Goal: Task Accomplishment & Management: Use online tool/utility

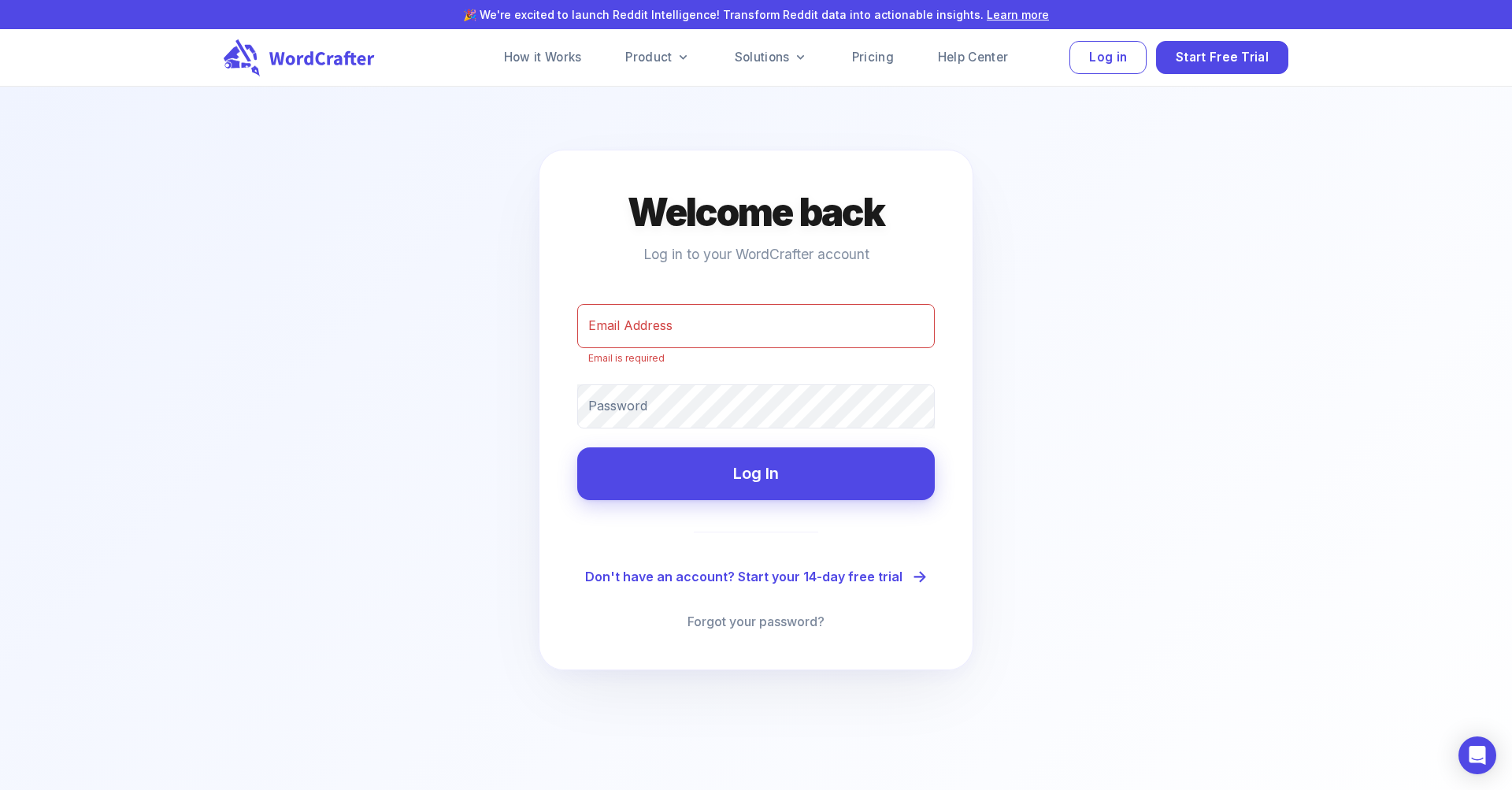
type input "[PERSON_NAME][EMAIL_ADDRESS][DOMAIN_NAME]"
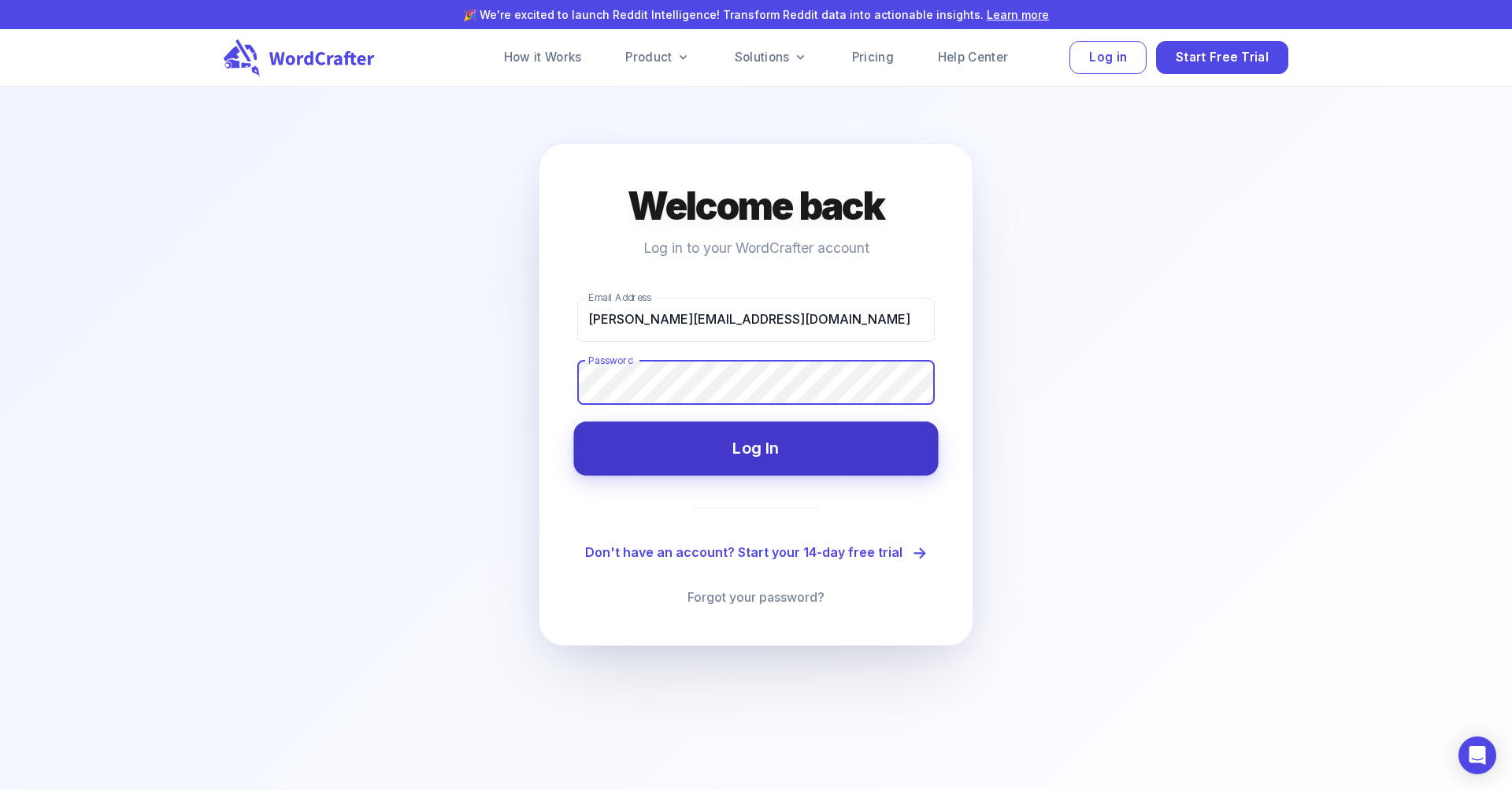
click at [869, 435] on button "Log In" at bounding box center [755, 448] width 364 height 54
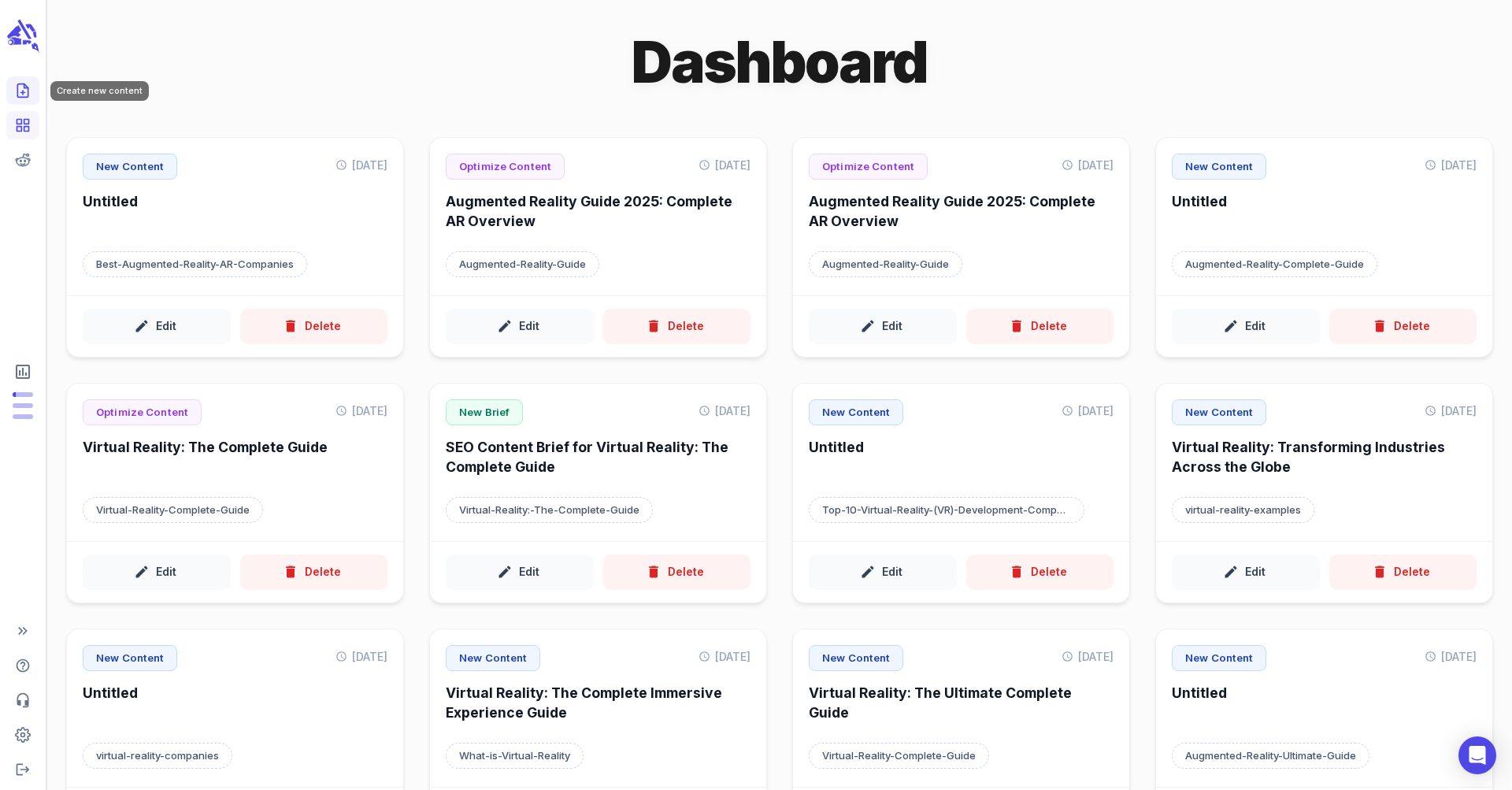
click at [27, 91] on icon "Create new content" at bounding box center [22, 91] width 10 height 14
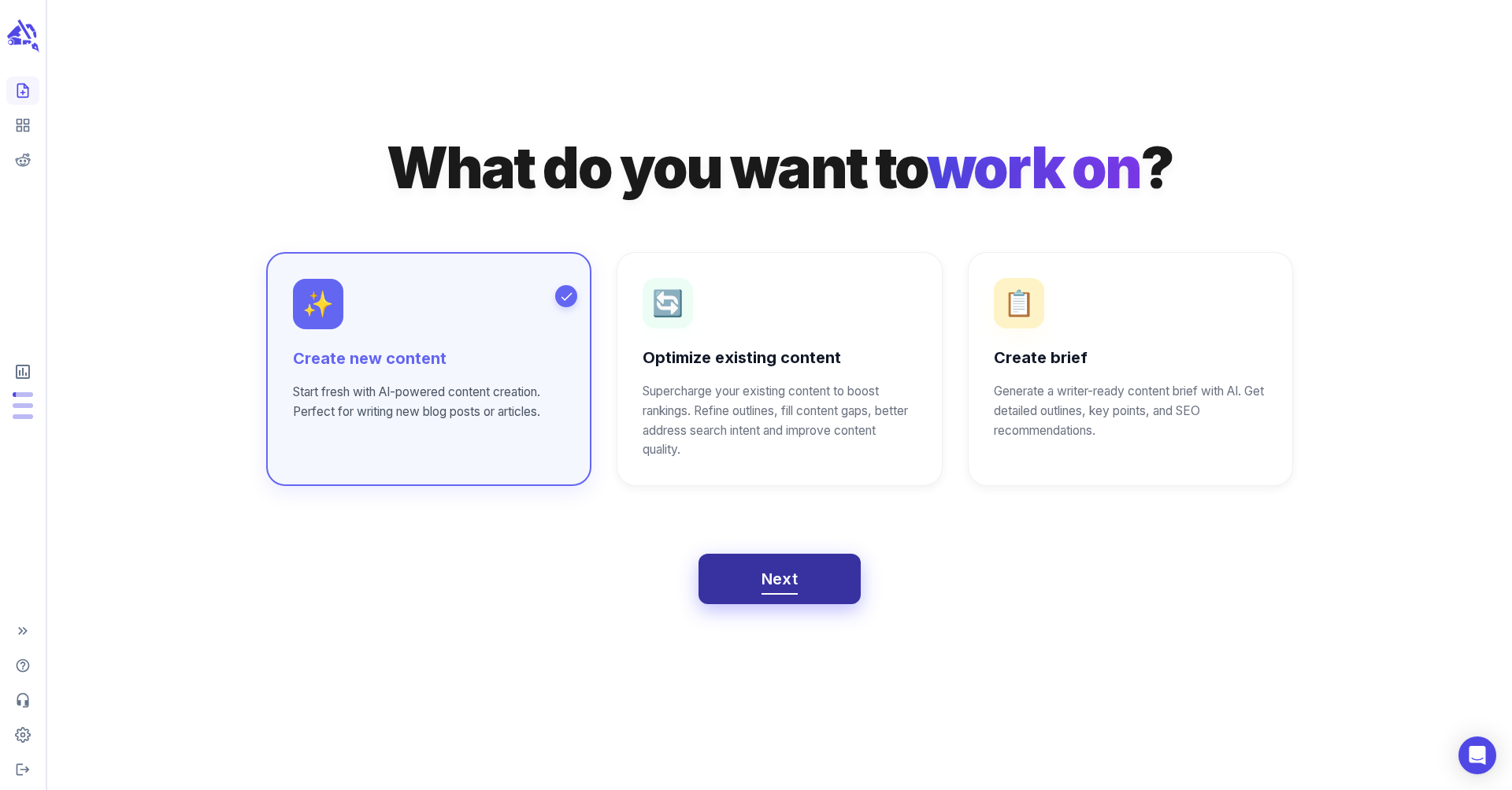
click at [772, 567] on span "Next" at bounding box center [780, 579] width 37 height 27
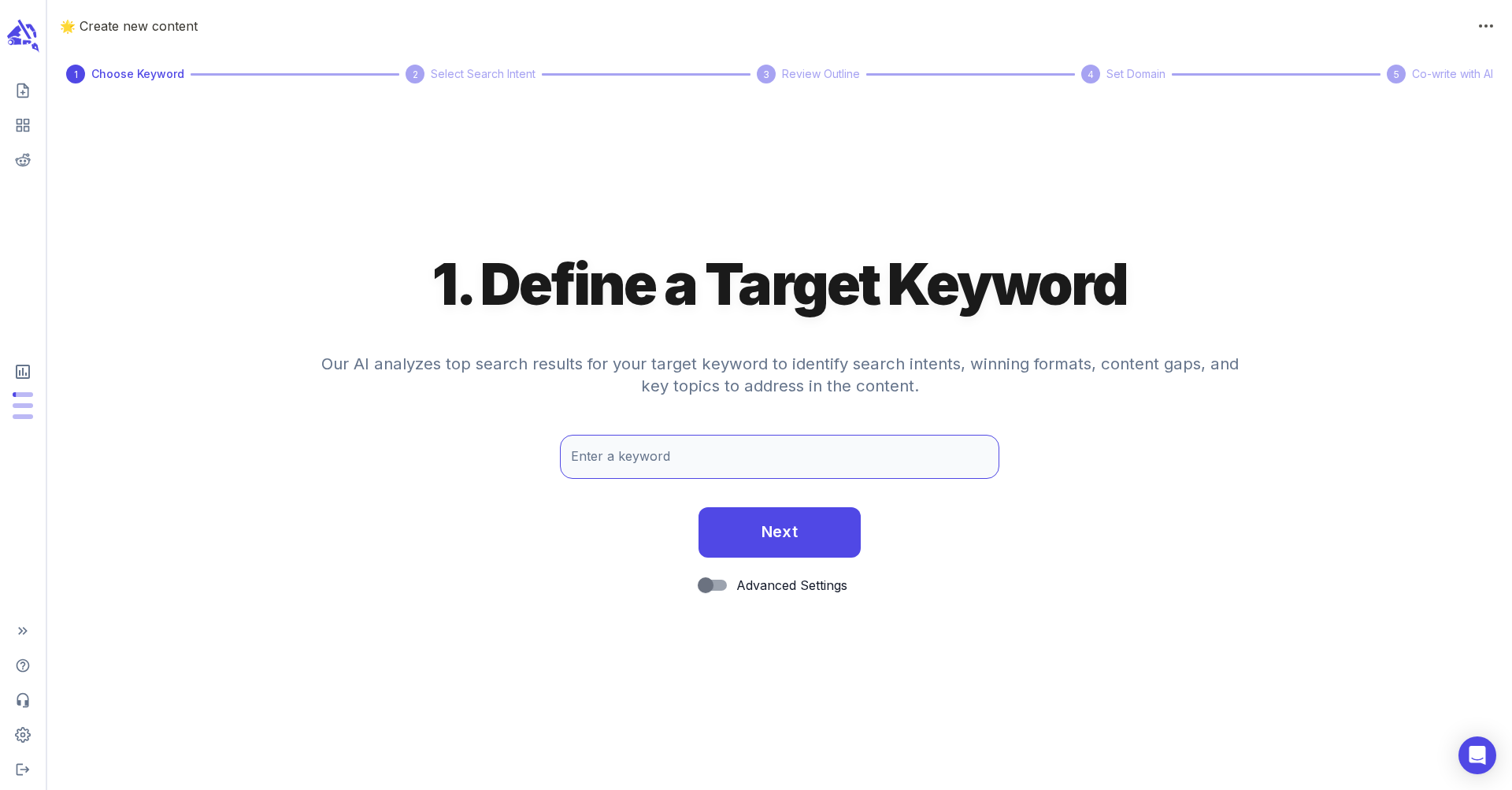
click at [686, 466] on input "Enter a keyword" at bounding box center [779, 457] width 440 height 44
click at [810, 465] on input "Augmented Reality Digital Twin Datavisualization C" at bounding box center [779, 457] width 440 height 44
drag, startPoint x: 758, startPoint y: 455, endPoint x: 834, endPoint y: 455, distance: 76.0
click at [834, 454] on input "Augmented Reality Digital Twin powered by AI C" at bounding box center [779, 457] width 440 height 44
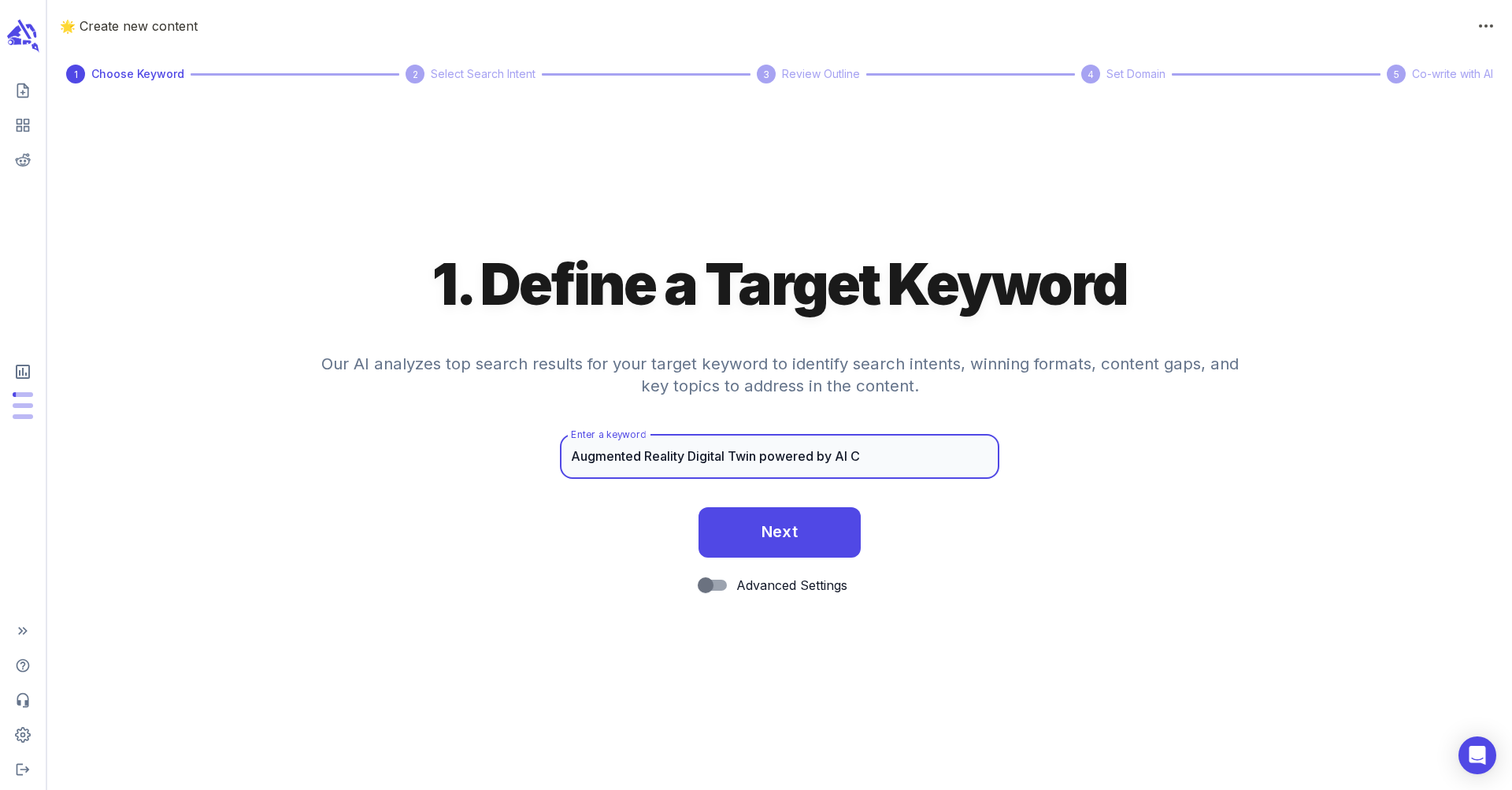
click at [684, 455] on input "Augmented Reality Digital Twin powered by AI C" at bounding box center [779, 457] width 440 height 44
drag, startPoint x: 780, startPoint y: 453, endPoint x: 1037, endPoint y: 462, distance: 257.2
click at [1037, 462] on div "Enter a keyword Augmented Reality AI Digital Twin powered by AI C Enter a keywo…" at bounding box center [779, 465] width 1465 height 60
type input "Augmented Reality AI Digital Twin Case Study"
click at [698, 507] on button "Next" at bounding box center [780, 532] width 163 height 50
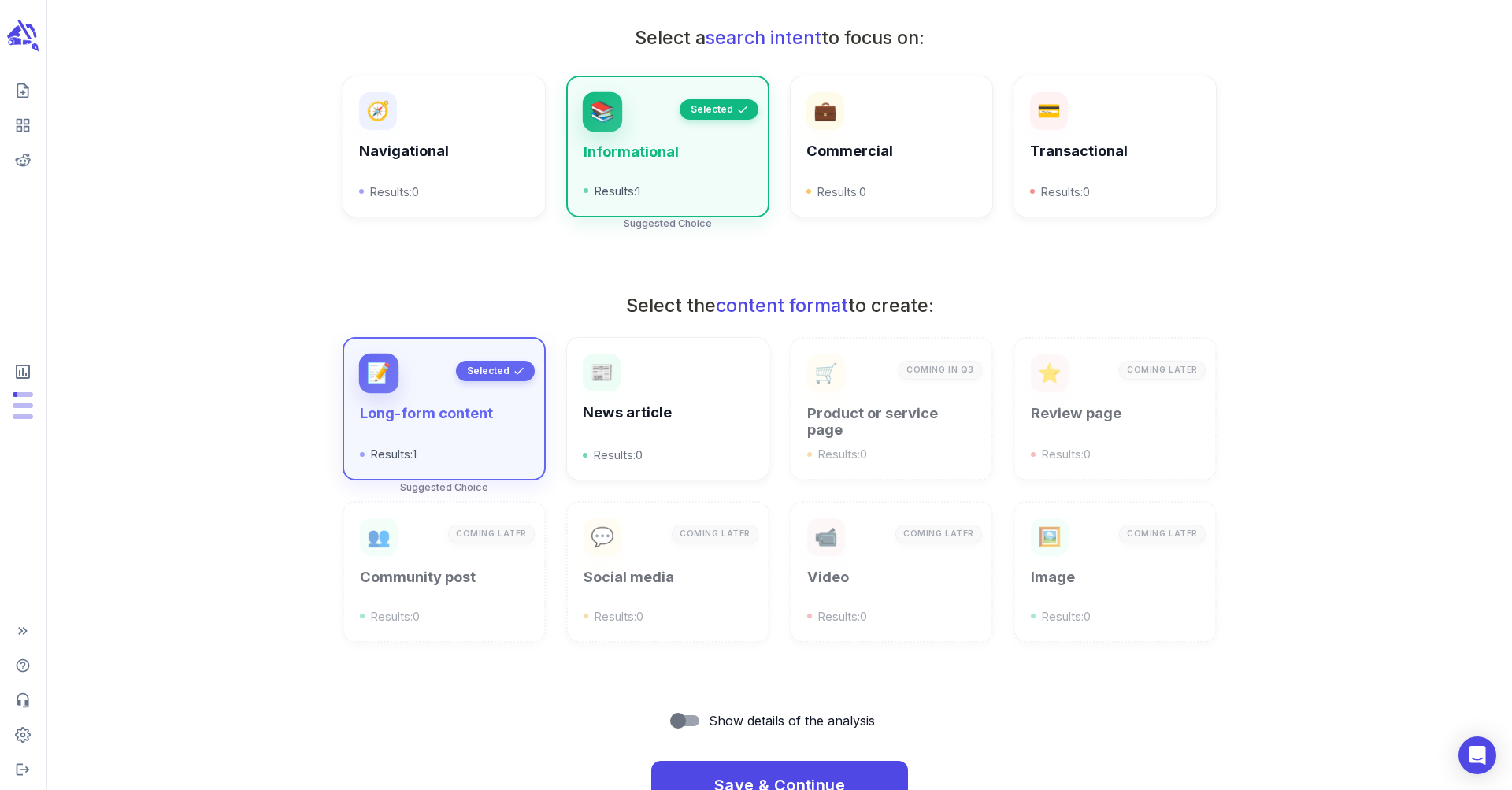
scroll to position [365, 0]
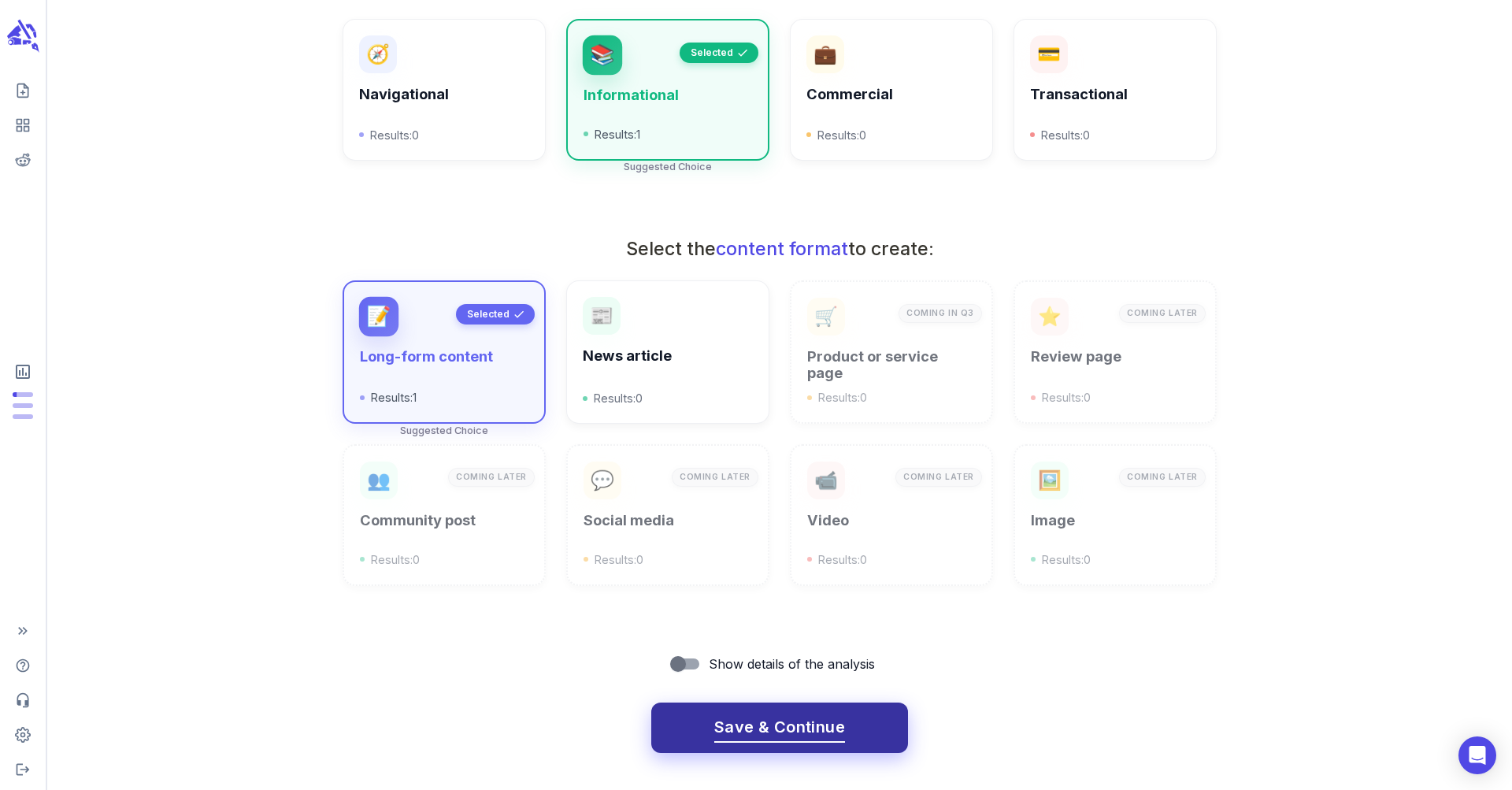
click at [681, 712] on button "Save & Continue" at bounding box center [779, 728] width 257 height 50
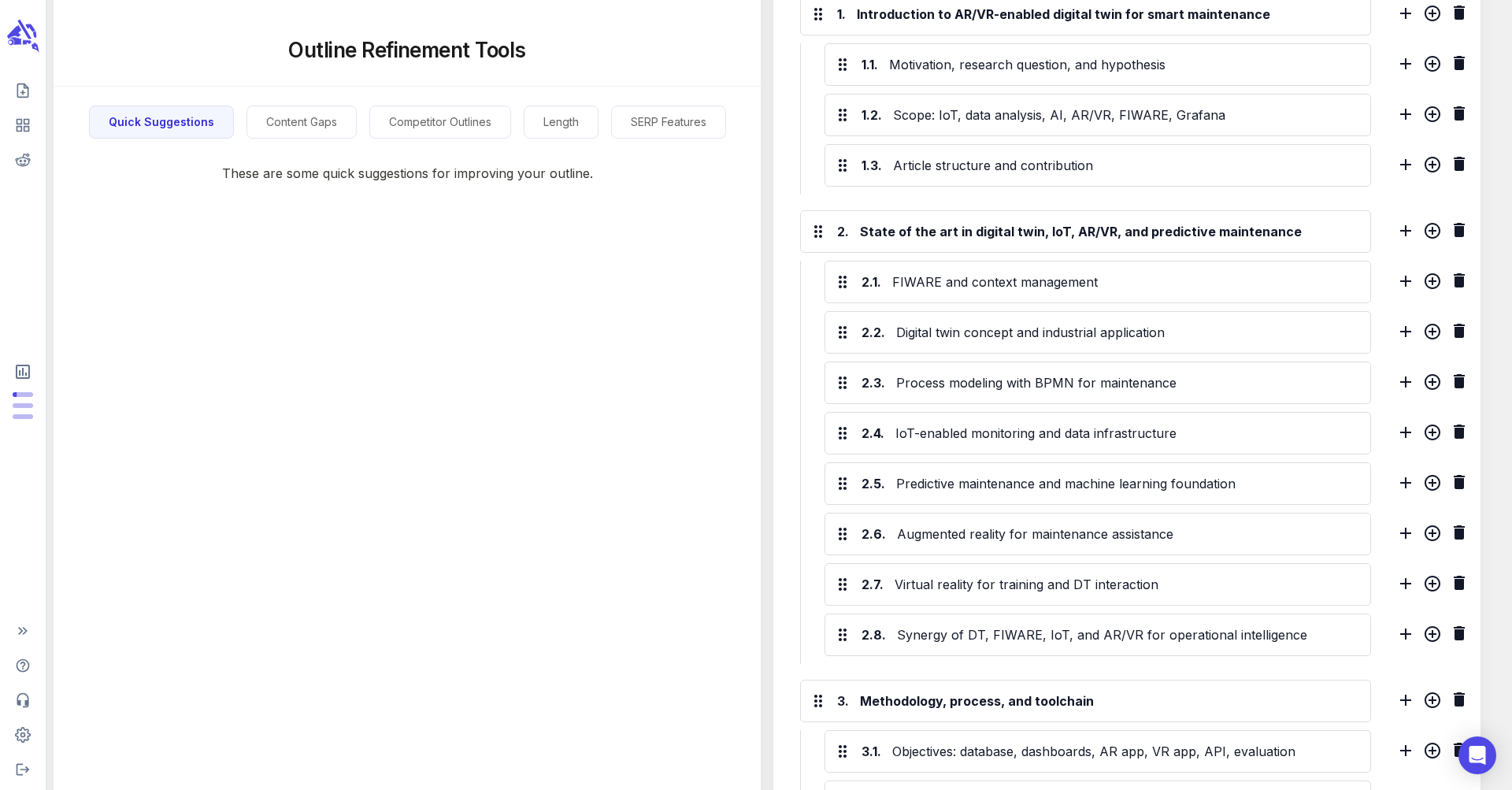
scroll to position [0, 0]
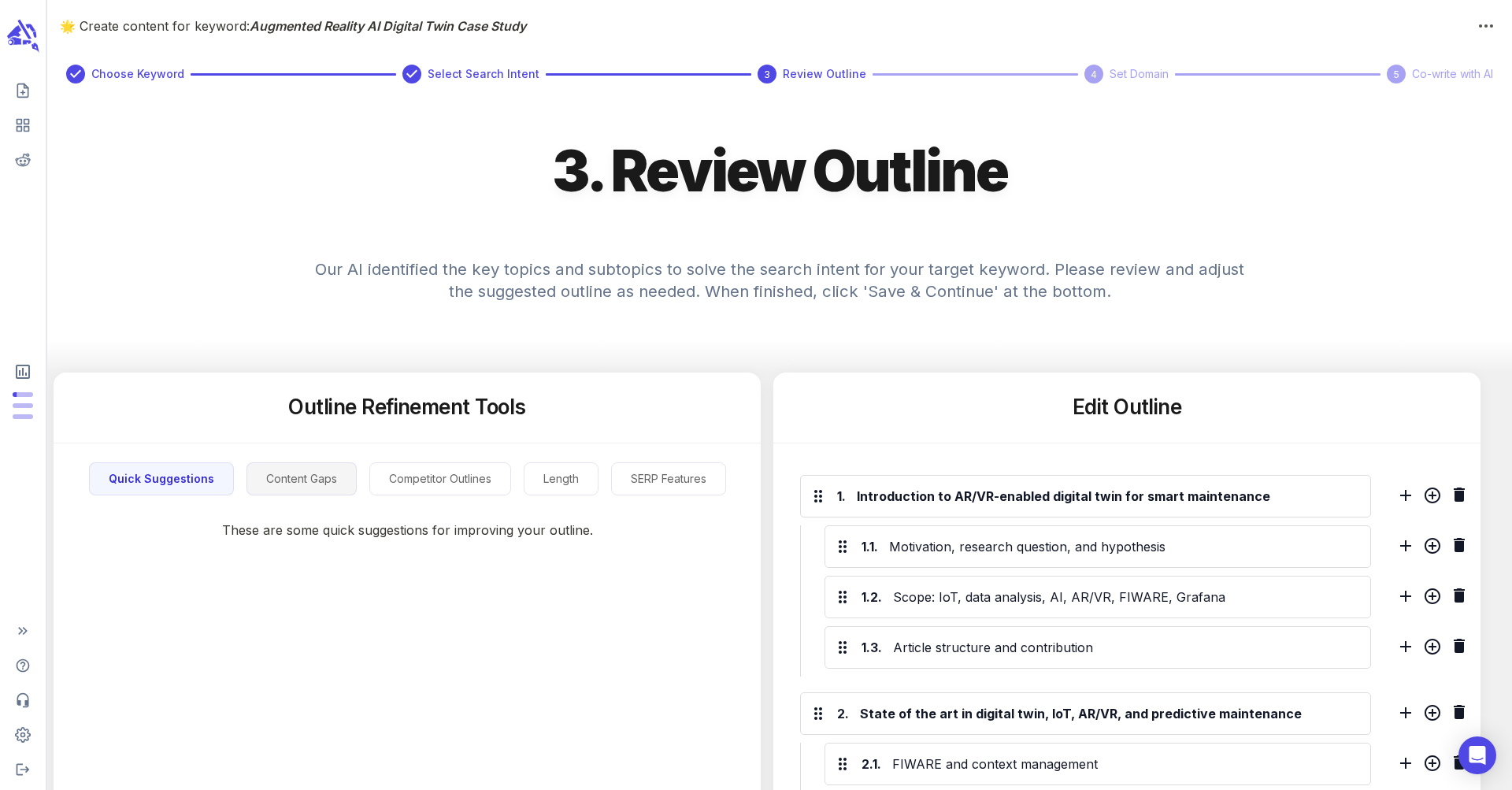
click at [263, 479] on button "Content Gaps" at bounding box center [302, 479] width 111 height 34
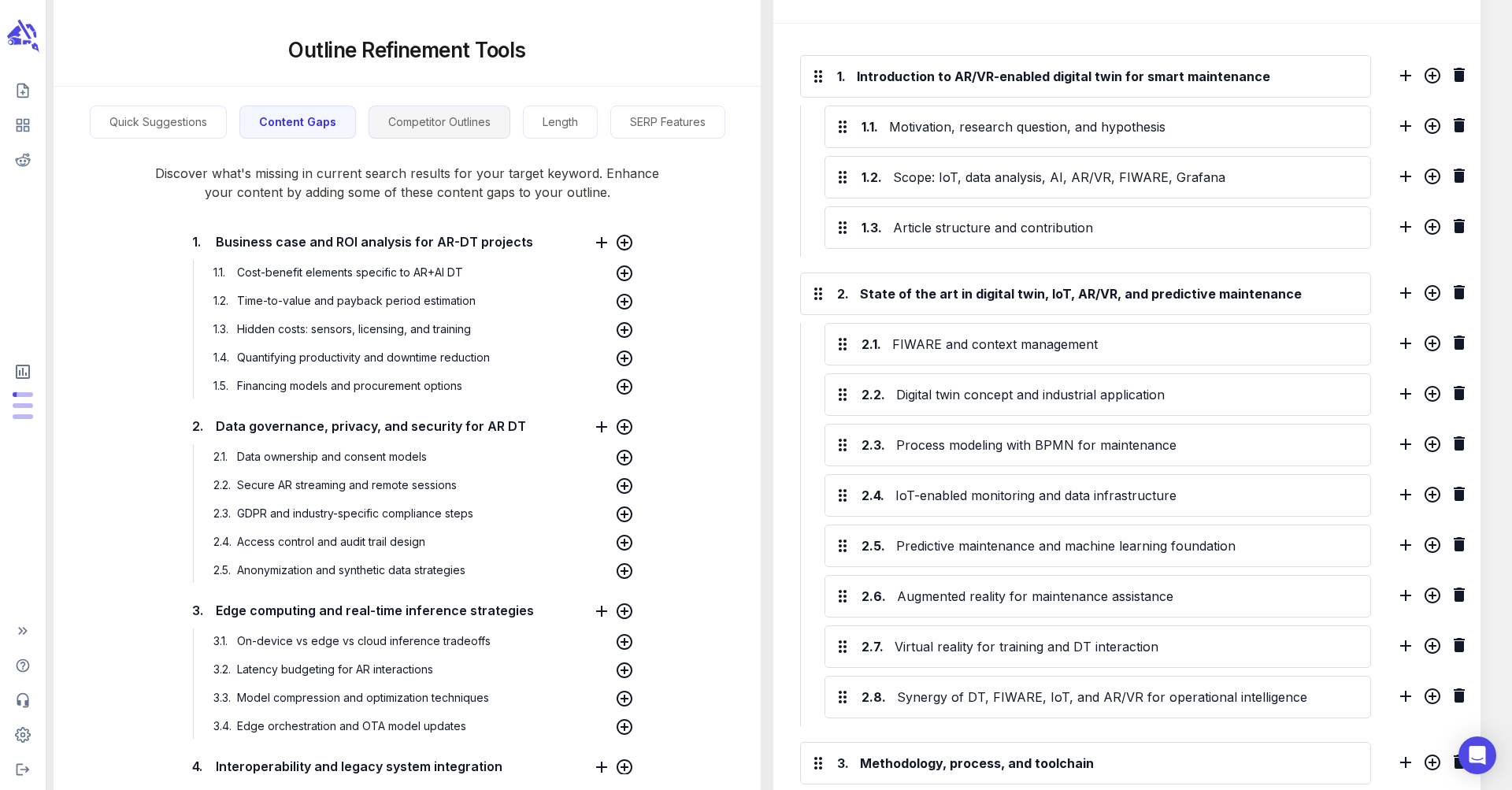
click at [452, 131] on button "Competitor Outlines" at bounding box center [439, 123] width 142 height 34
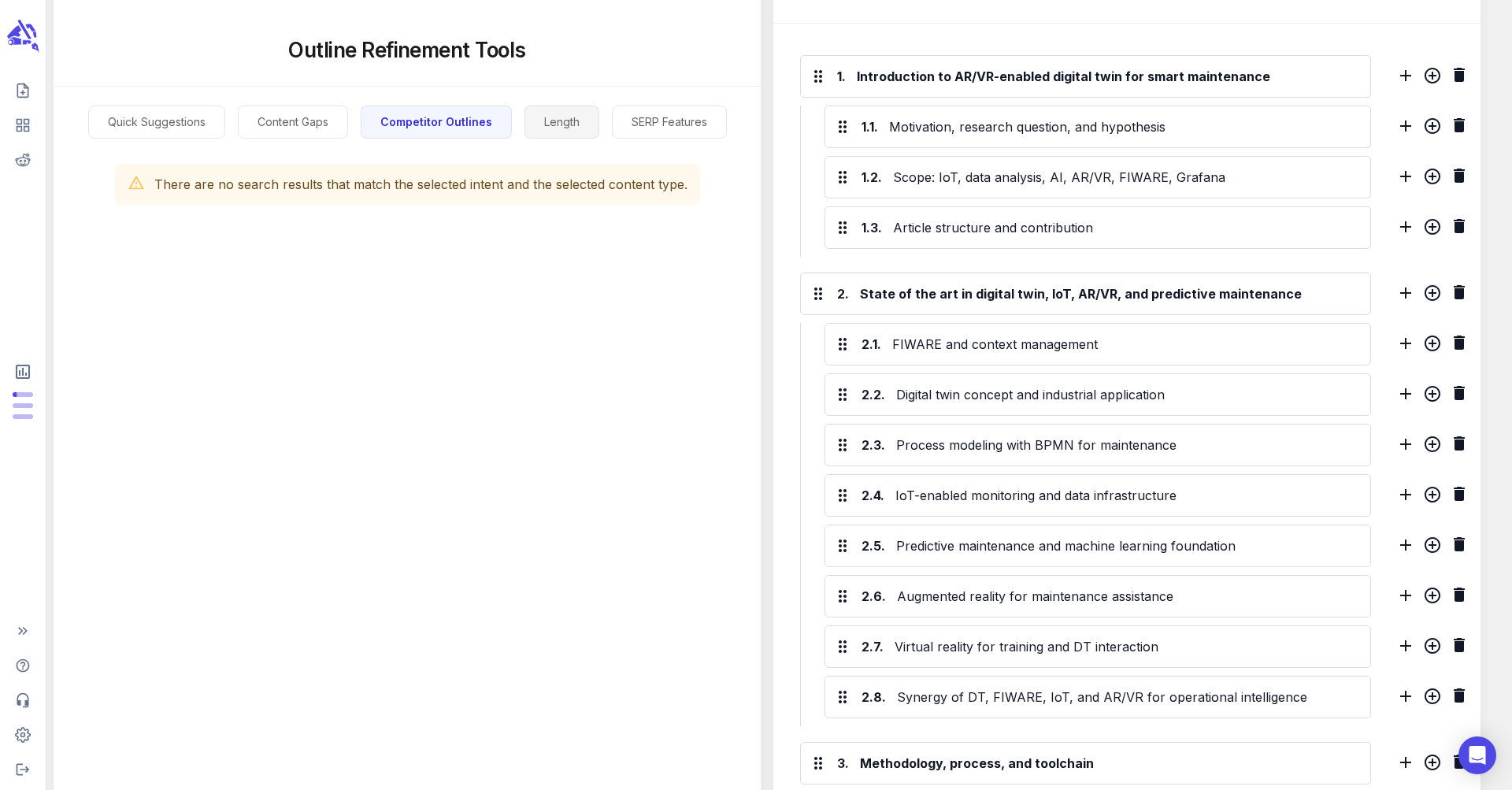
click at [561, 114] on button "Length" at bounding box center [561, 123] width 74 height 34
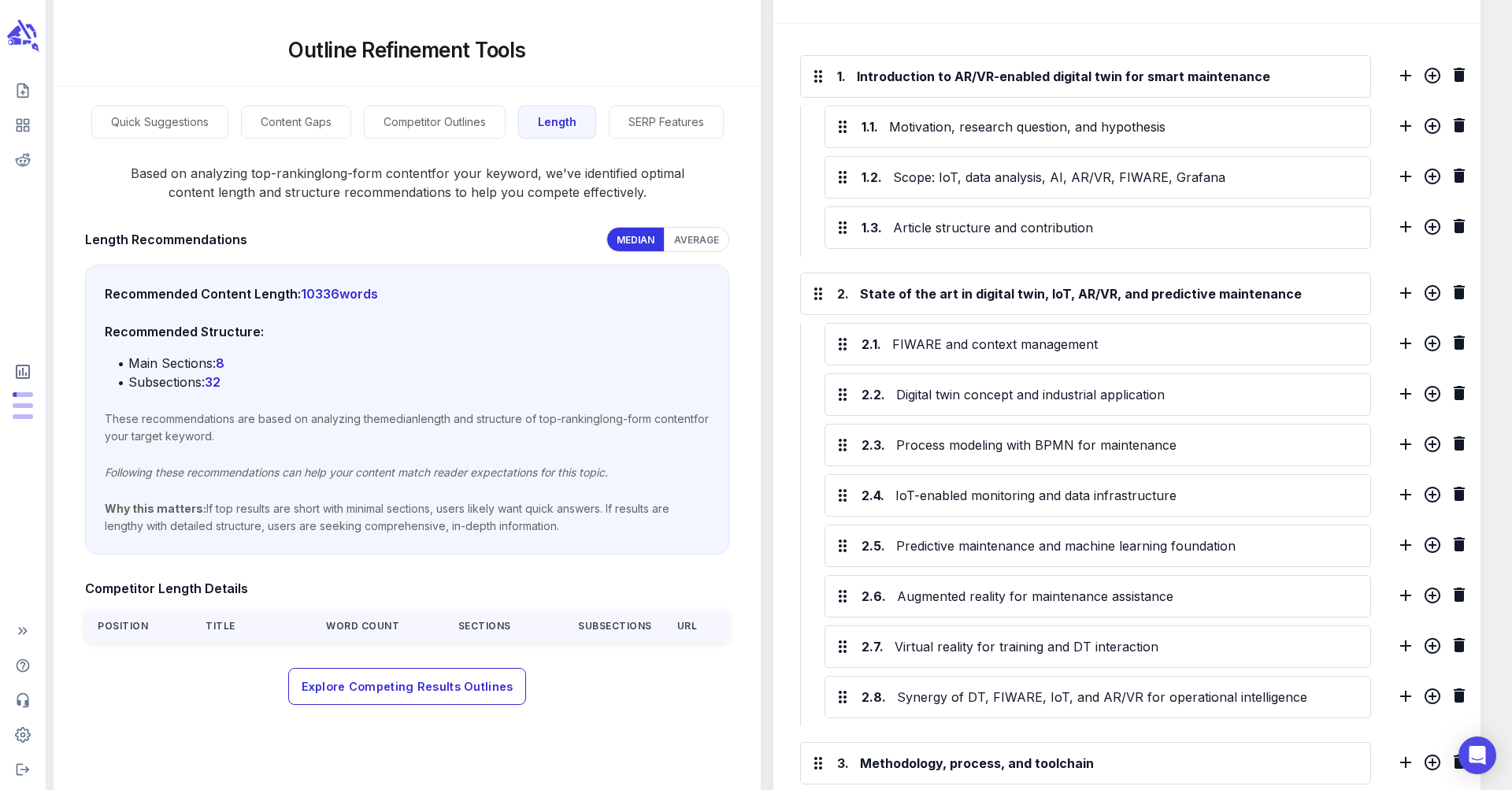
drag, startPoint x: 448, startPoint y: 685, endPoint x: 415, endPoint y: 461, distance: 226.4
click at [415, 462] on div "Based on analyzing top-ranking long-form content for your keyword, we've identi…" at bounding box center [407, 422] width 707 height 566
click at [454, 689] on span "Explore Competing Results Outlines" at bounding box center [408, 685] width 212 height 20
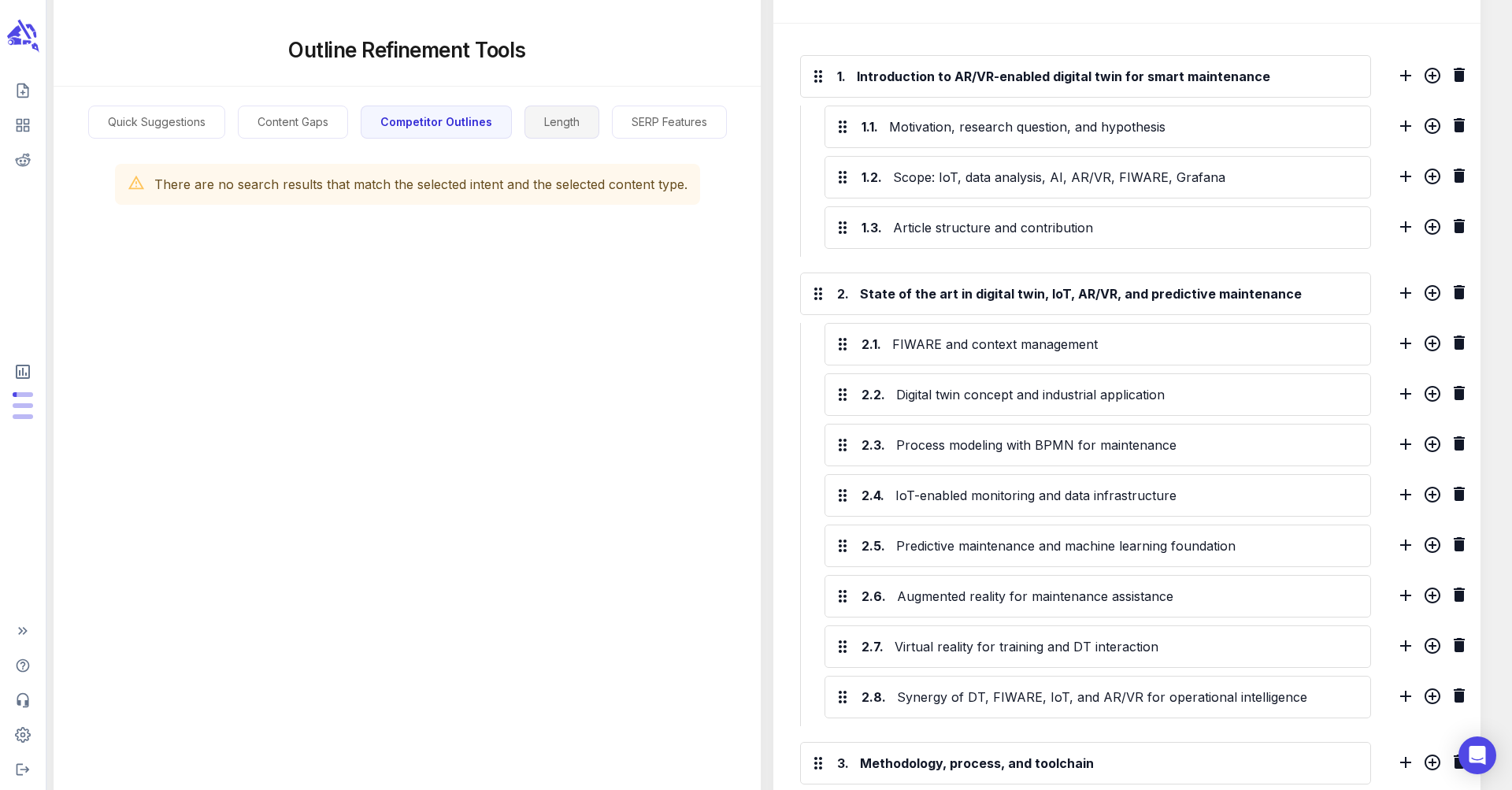
click at [561, 123] on button "Length" at bounding box center [561, 123] width 74 height 34
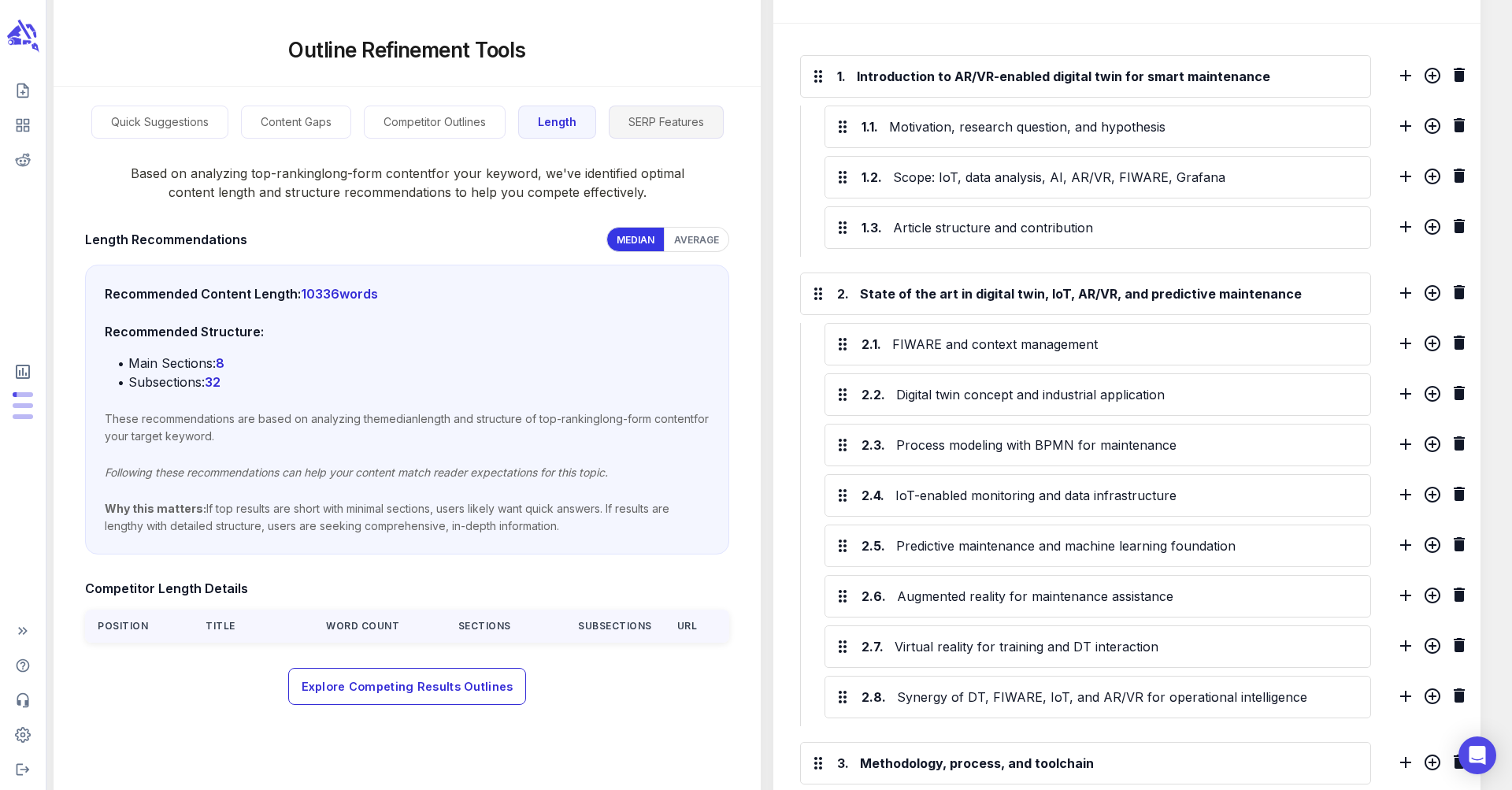
click at [666, 117] on button "SERP Features" at bounding box center [666, 123] width 115 height 34
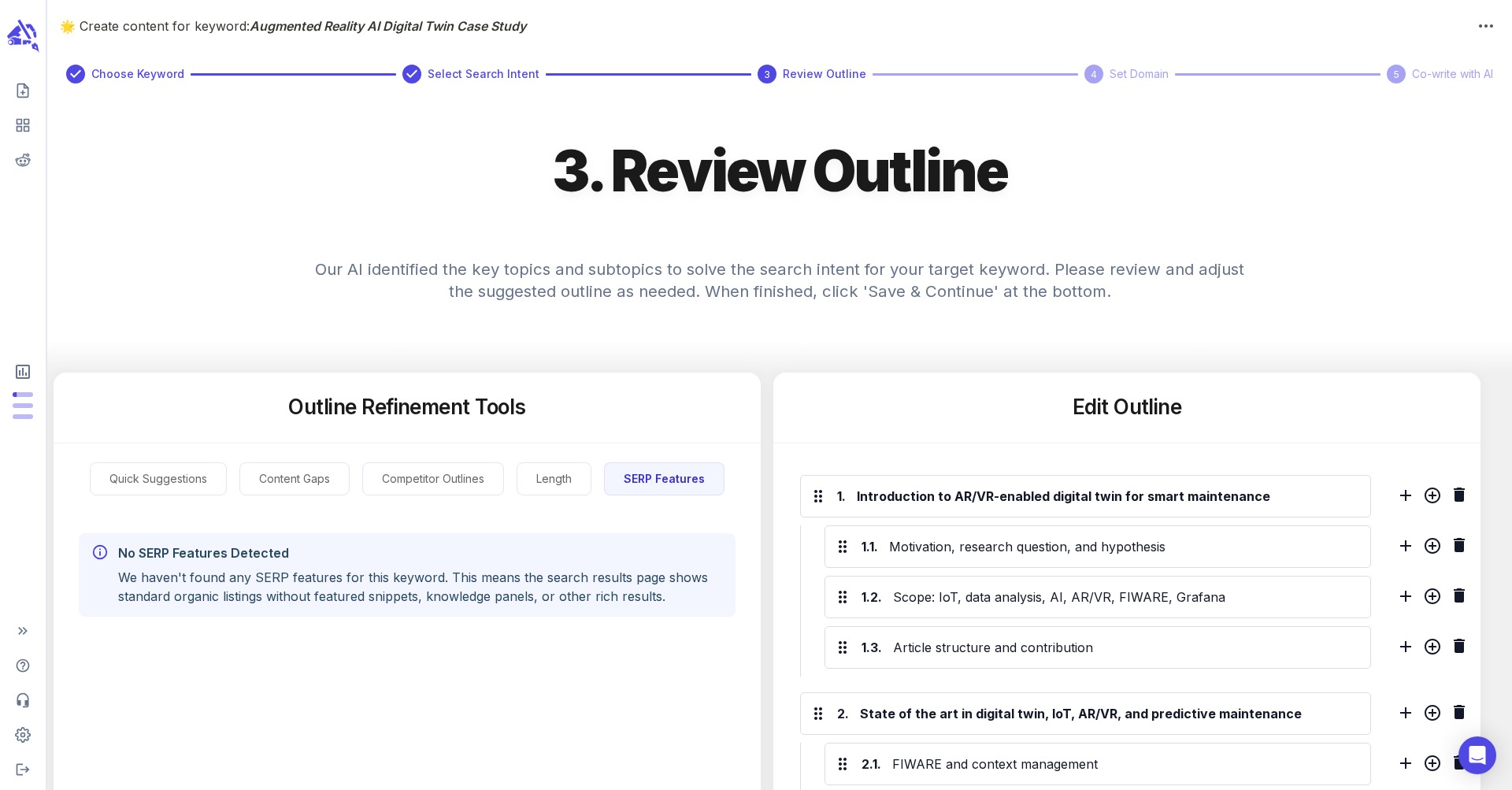
drag, startPoint x: 316, startPoint y: 580, endPoint x: 327, endPoint y: 577, distance: 11.4
click at [316, 580] on p "We haven't found any SERP features for this keyword. This means the search resu…" at bounding box center [420, 586] width 605 height 38
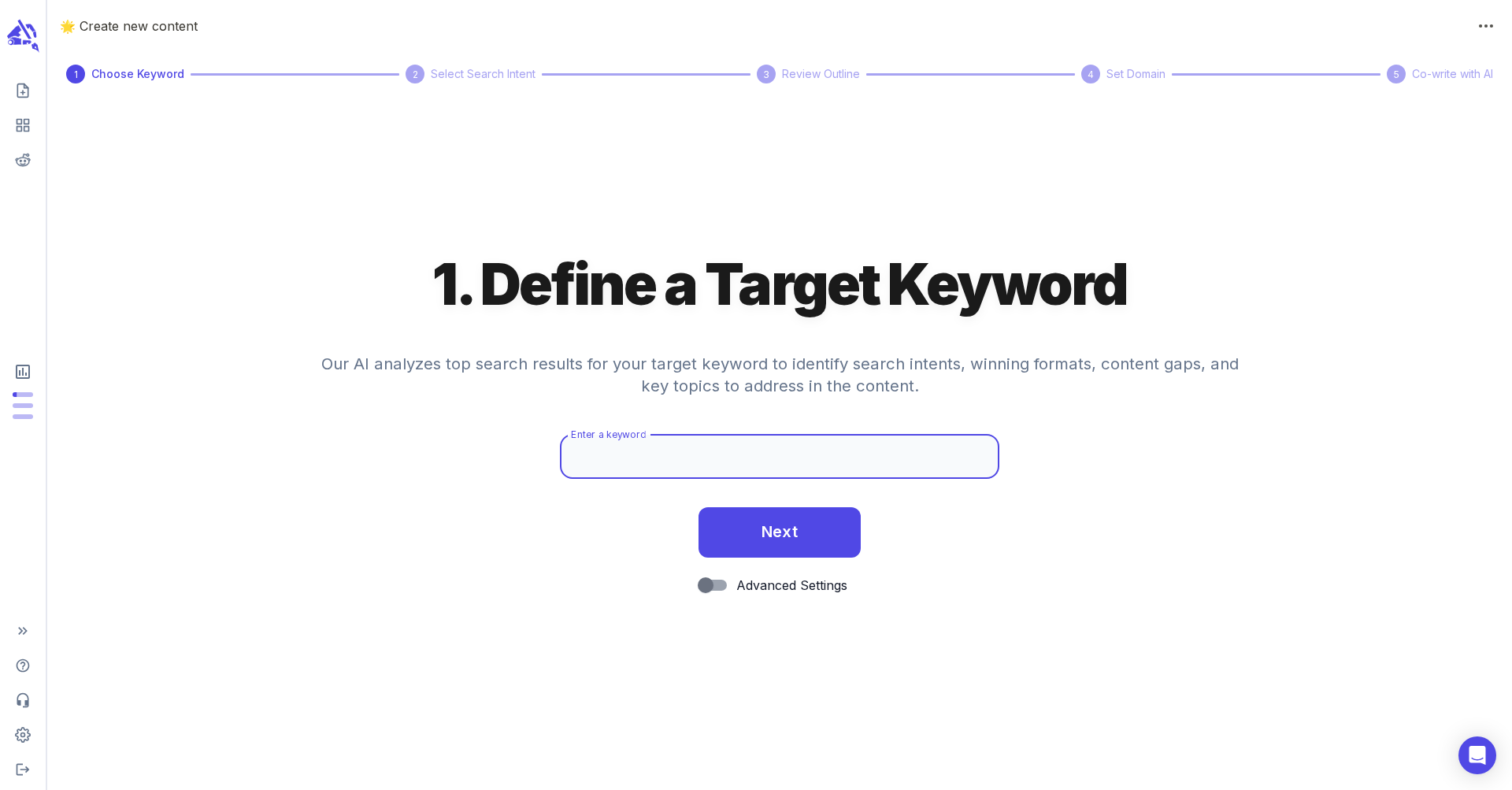
click at [703, 471] on input "Enter a keyword" at bounding box center [779, 457] width 440 height 44
type input "Augmented Reality Digital Twin Case Study"
click at [698, 507] on button "Next" at bounding box center [780, 532] width 163 height 50
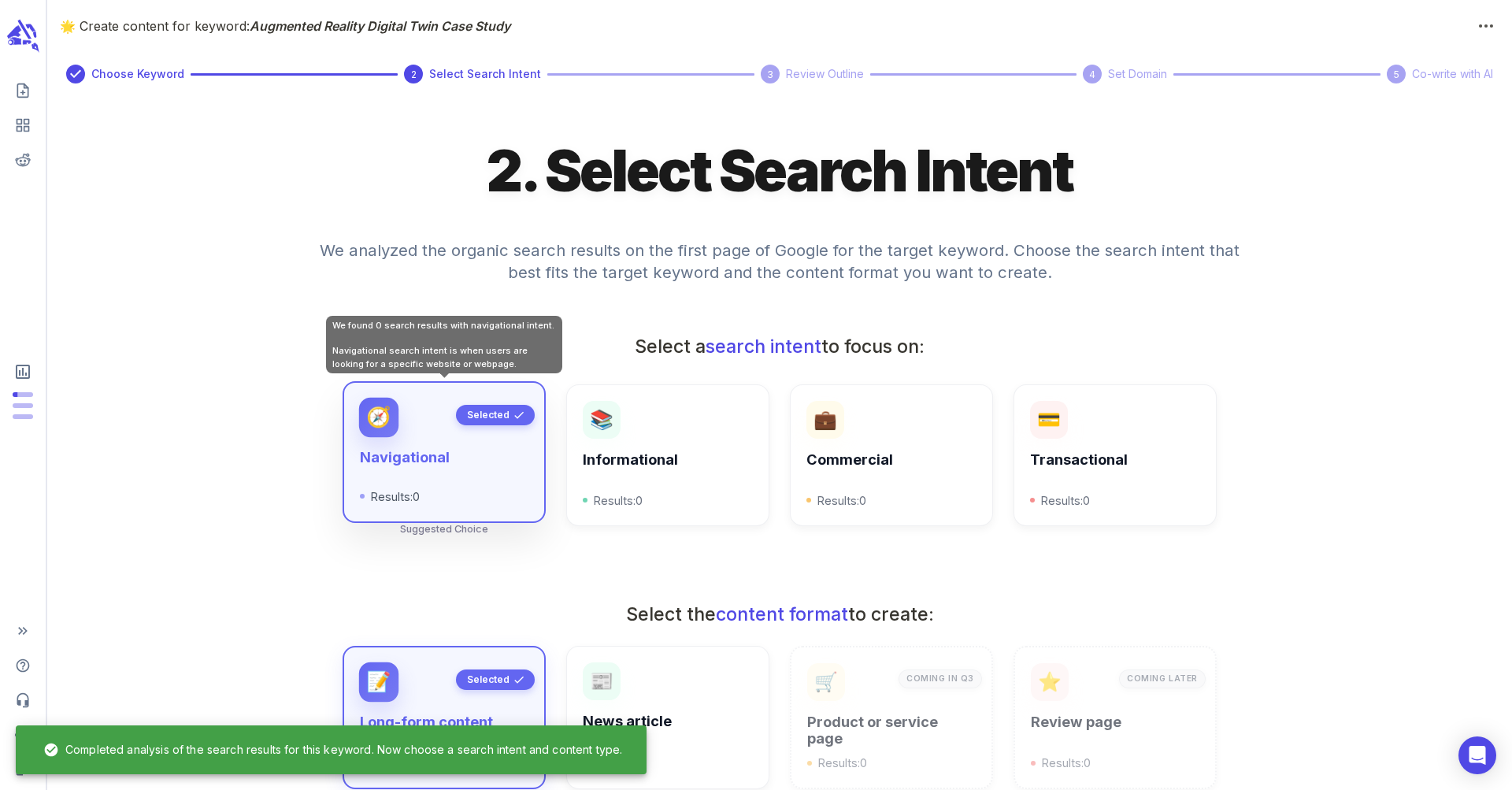
scroll to position [365, 0]
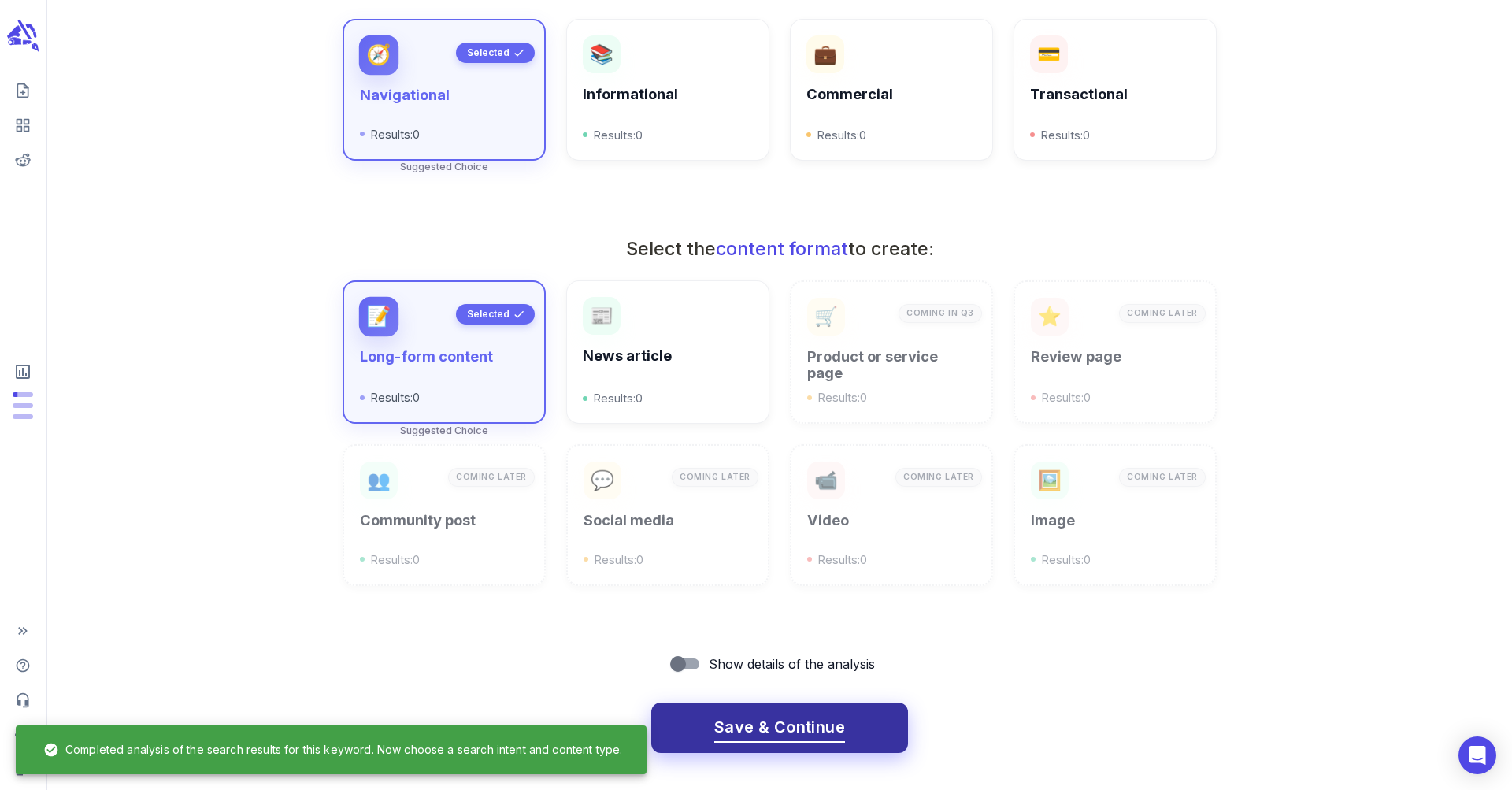
click at [850, 732] on button "Save & Continue" at bounding box center [779, 728] width 257 height 50
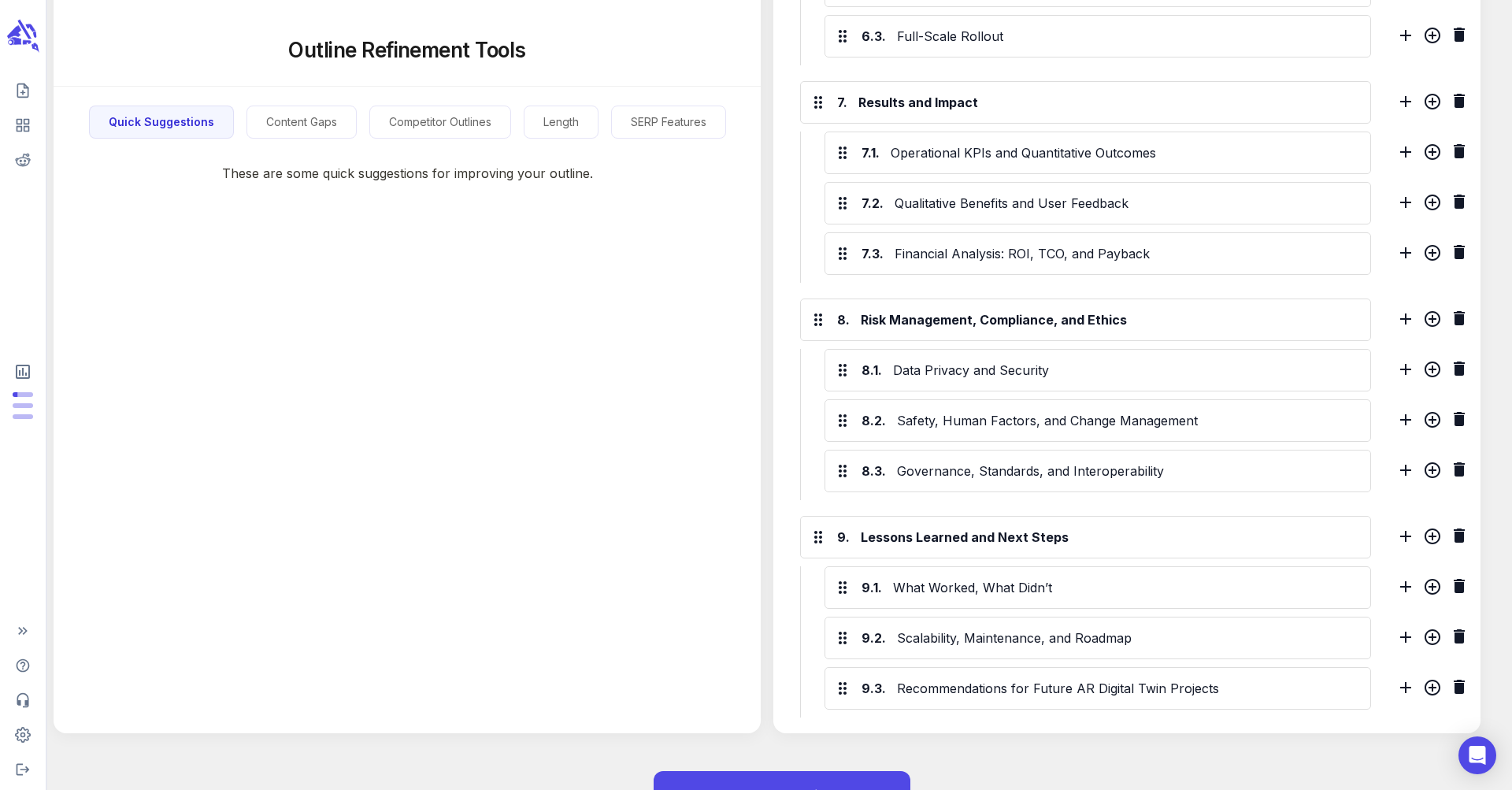
scroll to position [1805, 0]
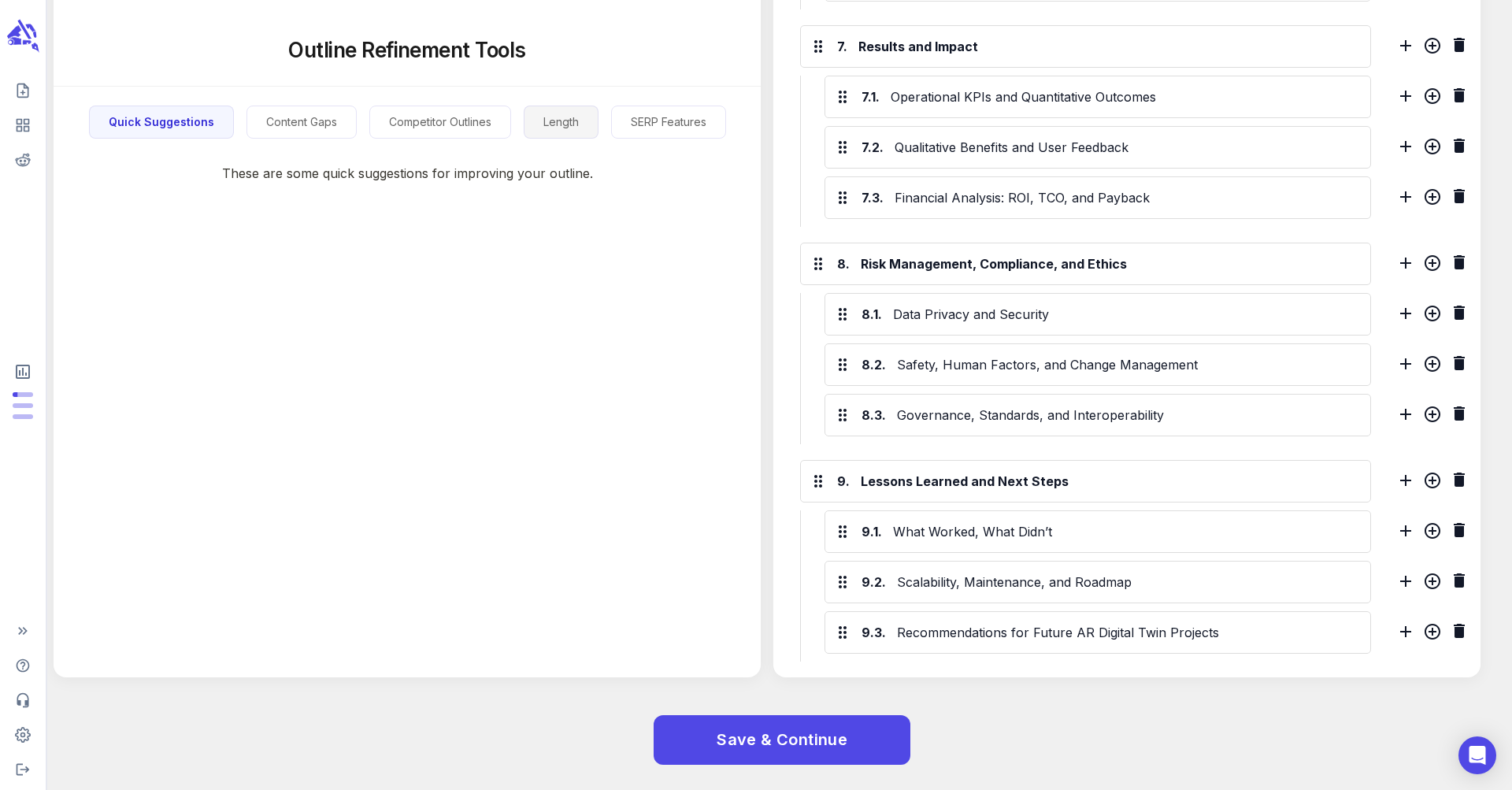
click at [557, 116] on button "Length" at bounding box center [561, 123] width 74 height 34
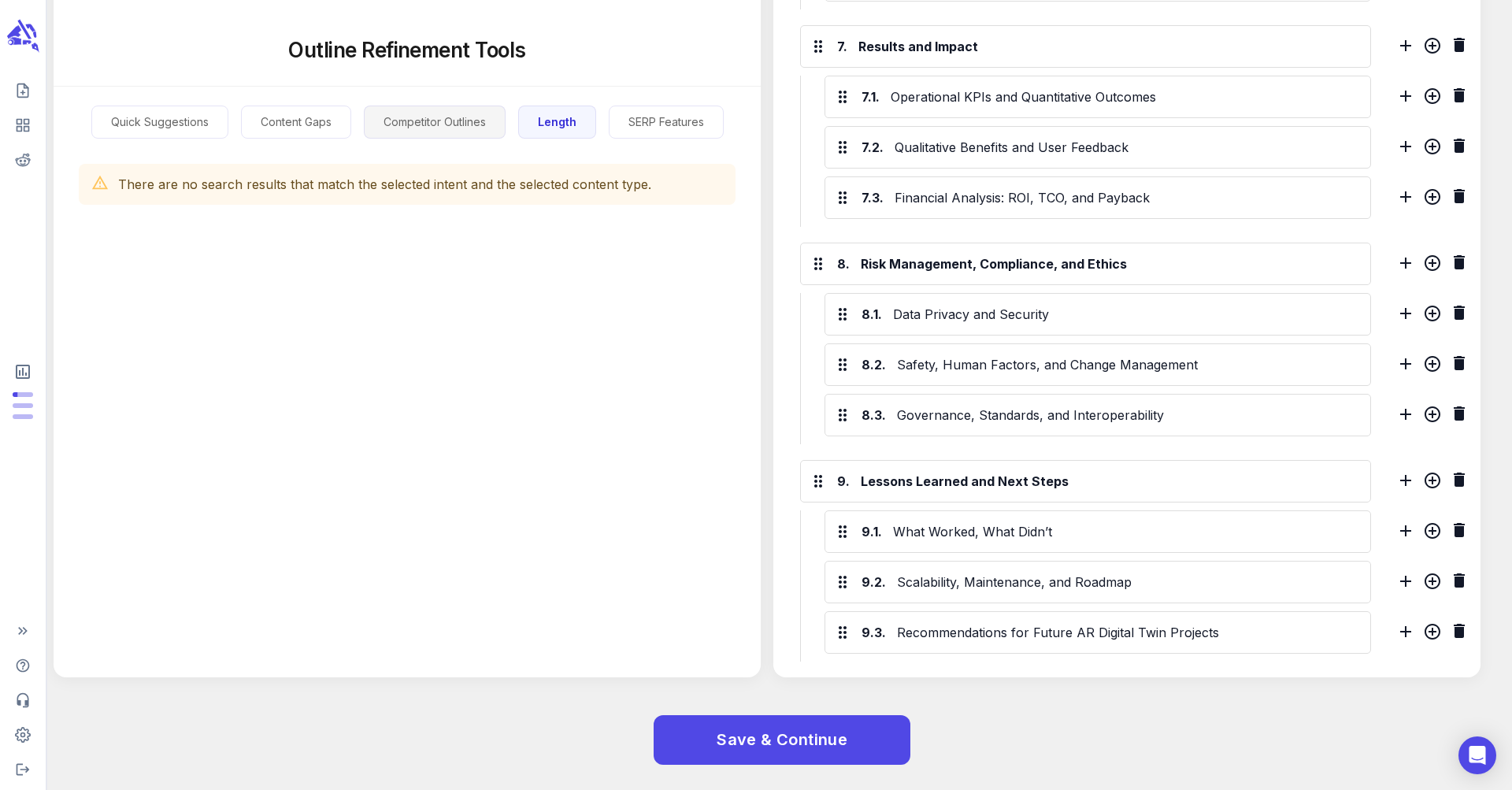
click at [489, 120] on button "Competitor Outlines" at bounding box center [434, 123] width 142 height 34
click at [355, 124] on div "Quick Suggestions Content Gaps Competitor Outlines Length SERP Features" at bounding box center [407, 113] width 707 height 53
click at [312, 126] on button "Content Gaps" at bounding box center [293, 123] width 111 height 34
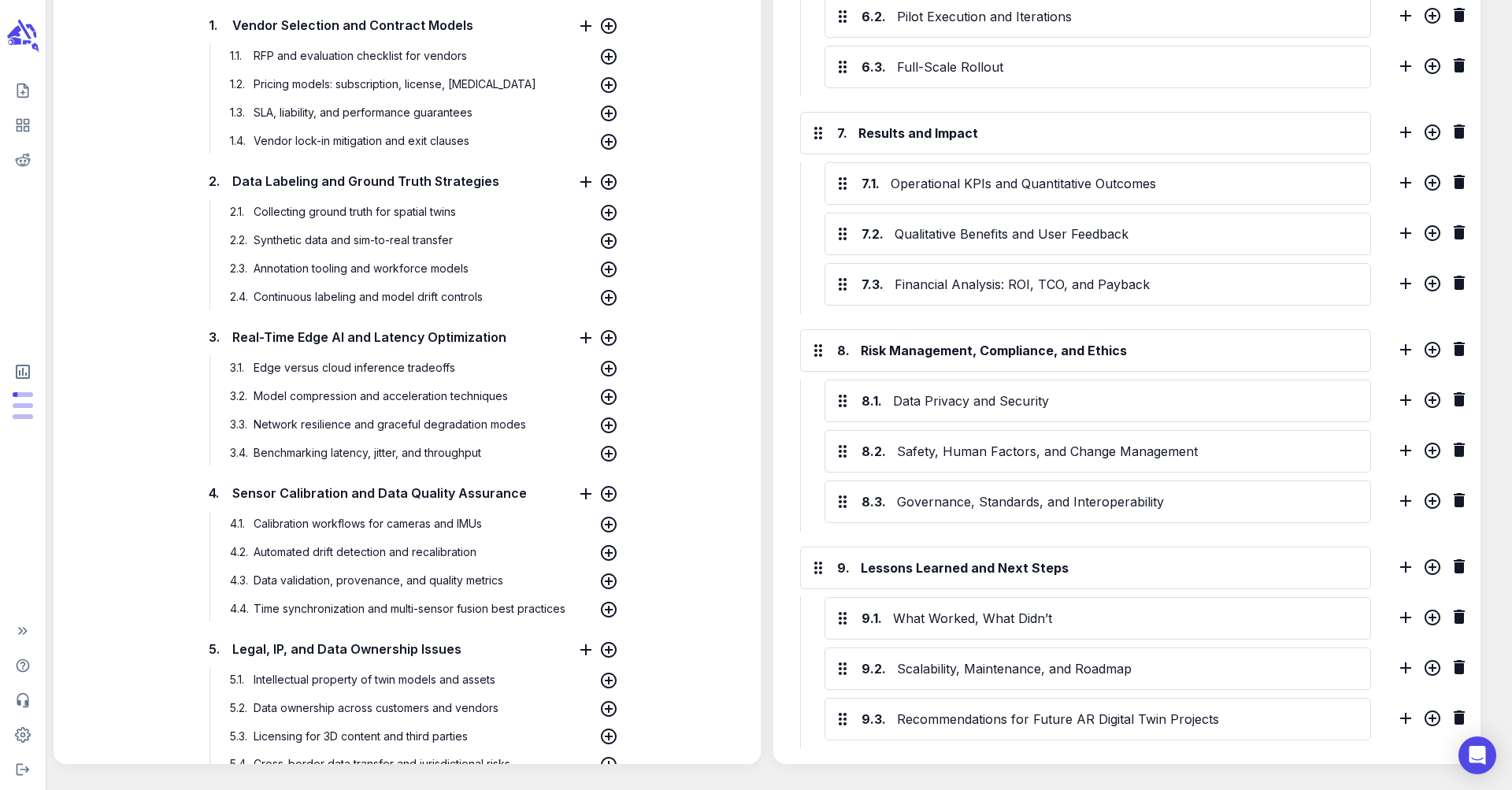
scroll to position [0, 0]
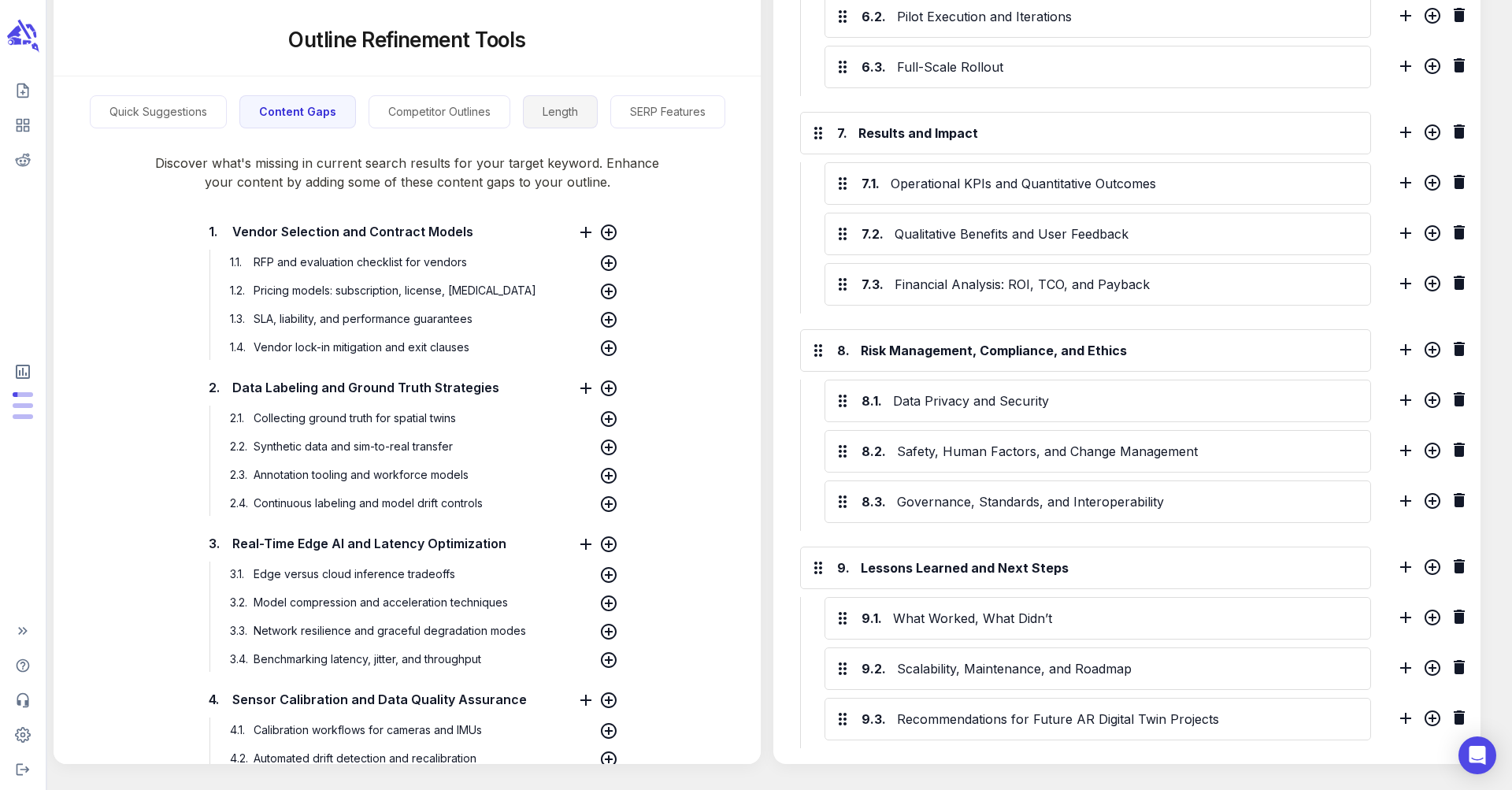
click at [550, 126] on button "Length" at bounding box center [560, 112] width 74 height 34
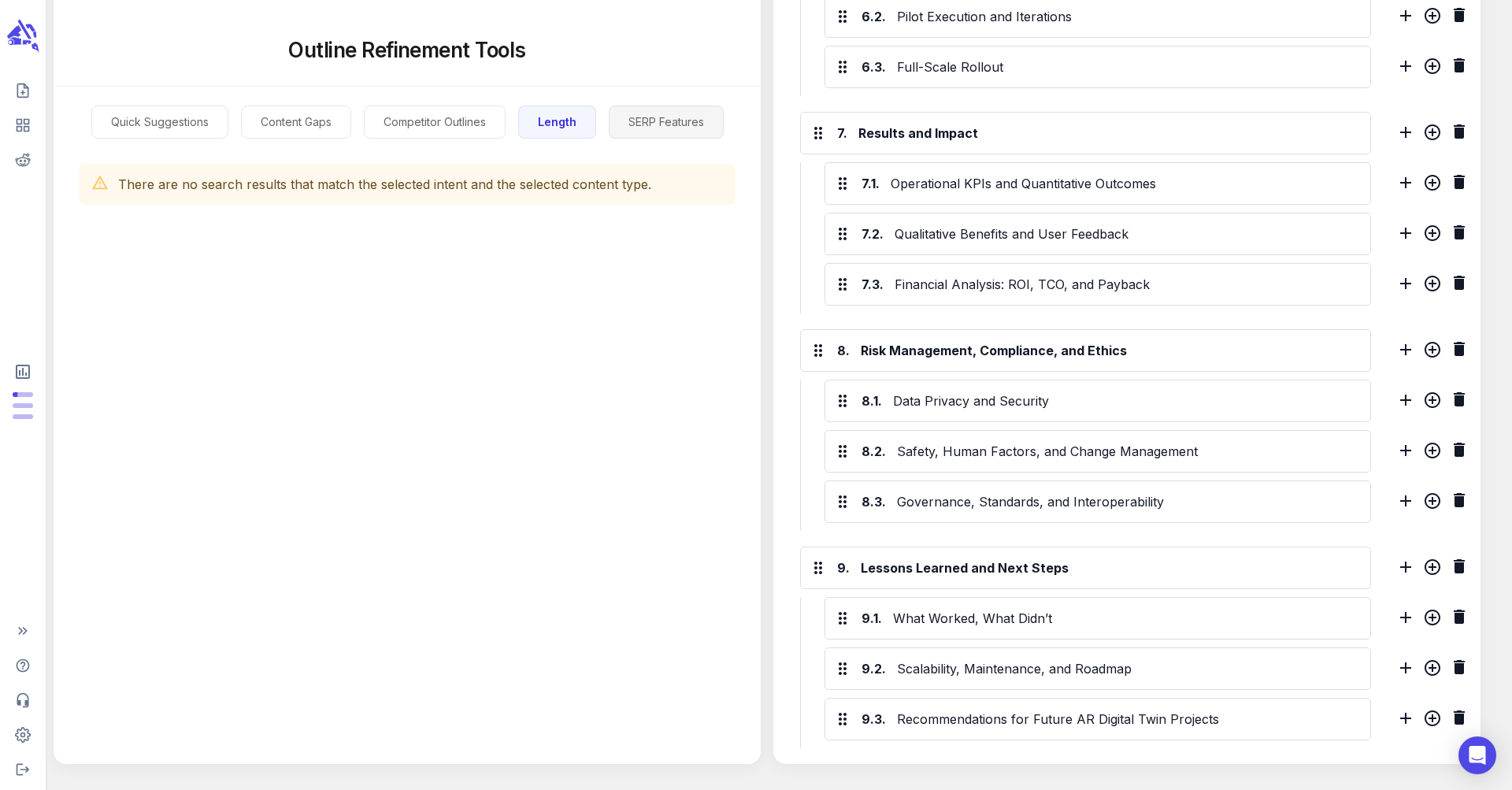
click at [683, 119] on button "SERP Features" at bounding box center [666, 123] width 115 height 34
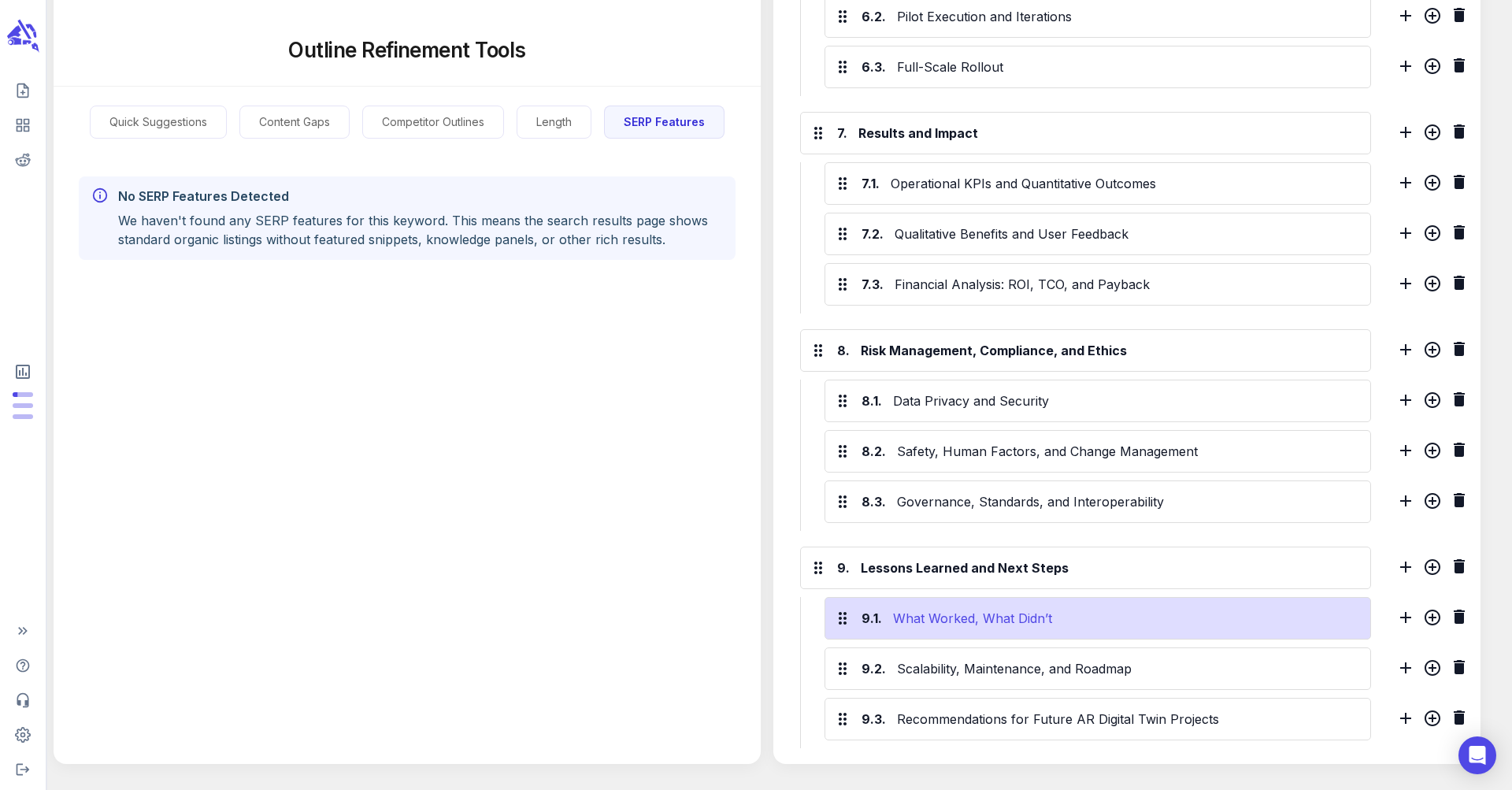
scroll to position [1805, 0]
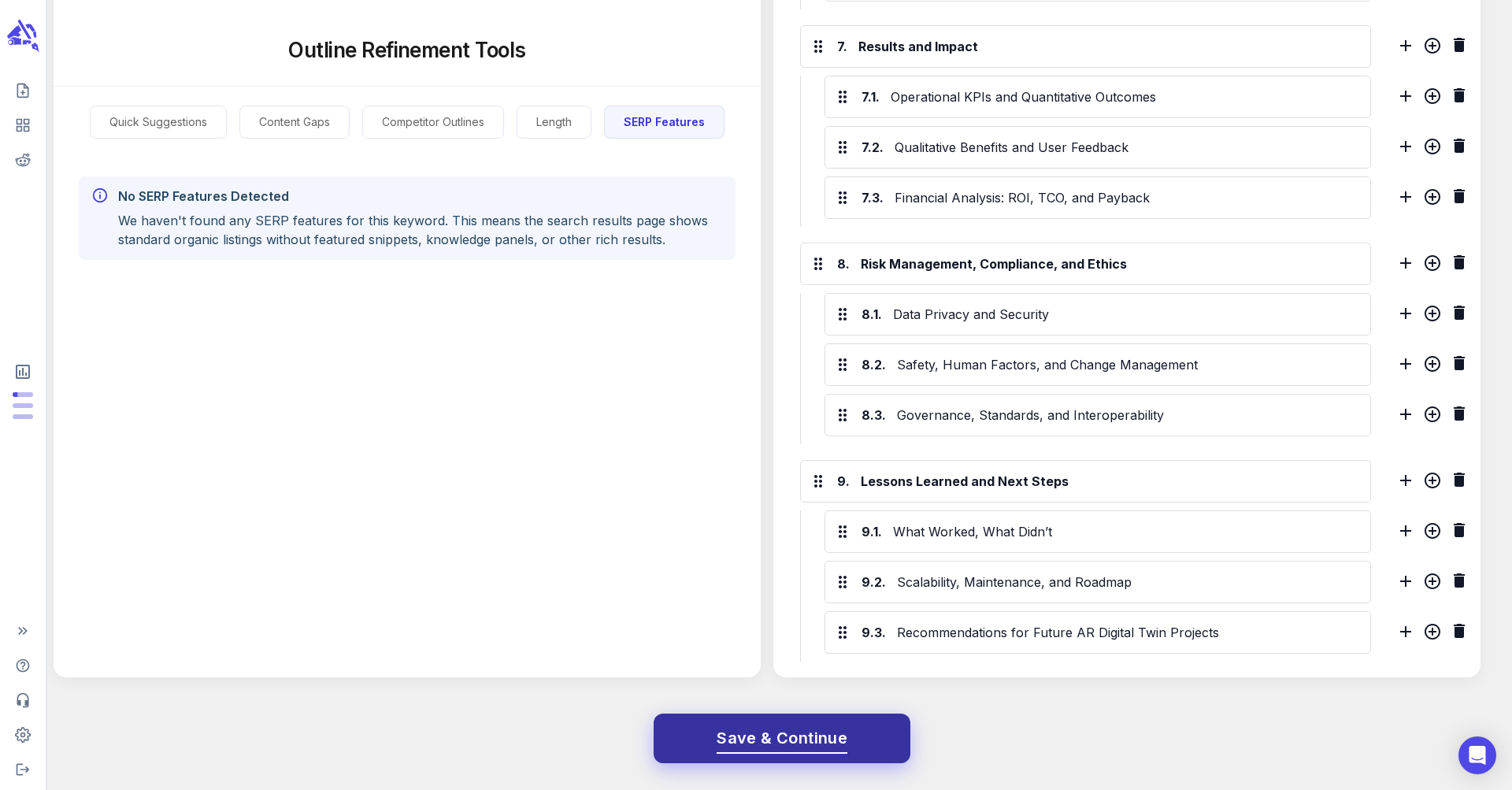
click at [829, 742] on span "Save & Continue" at bounding box center [782, 739] width 131 height 27
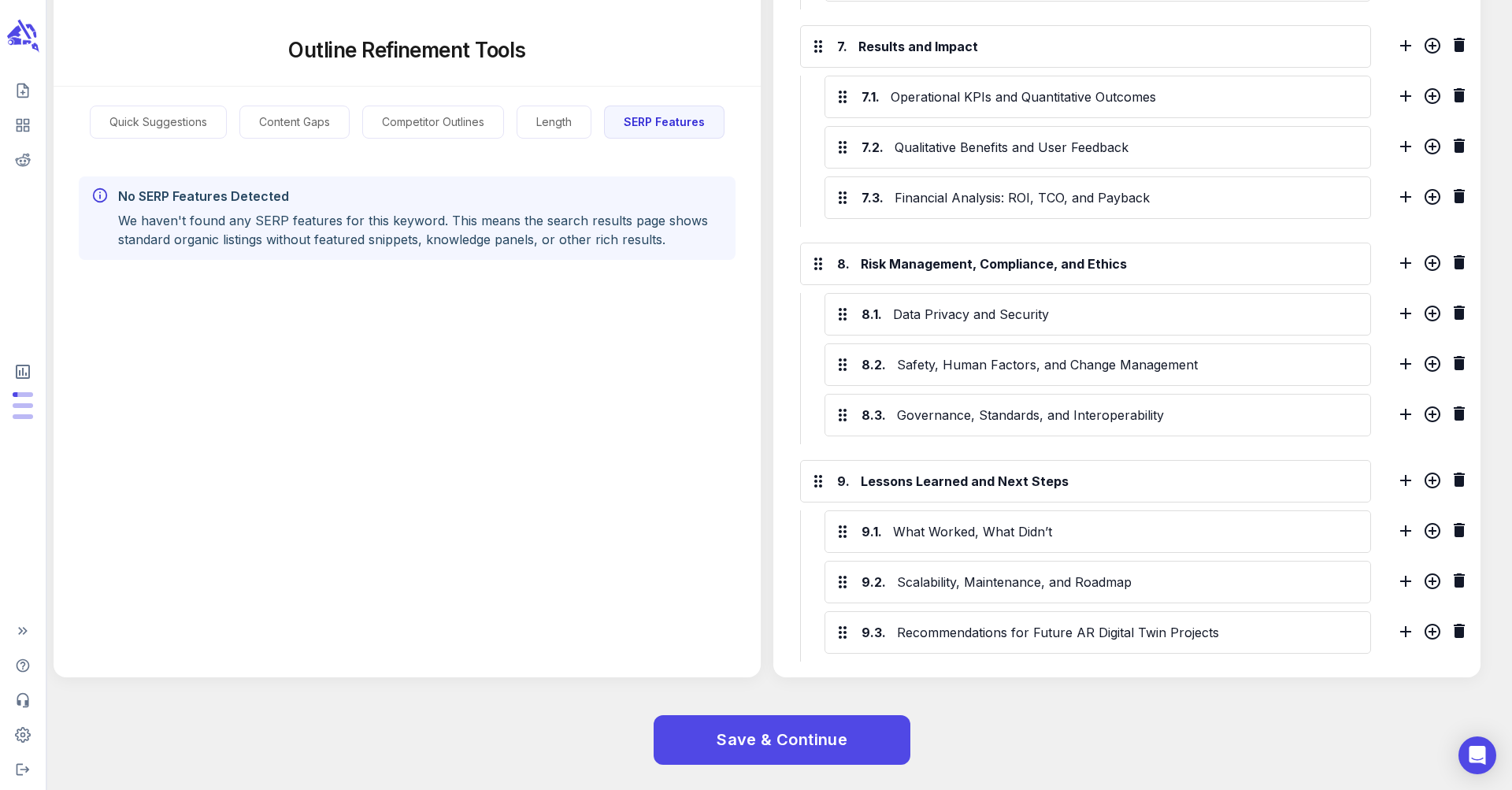
scroll to position [0, 0]
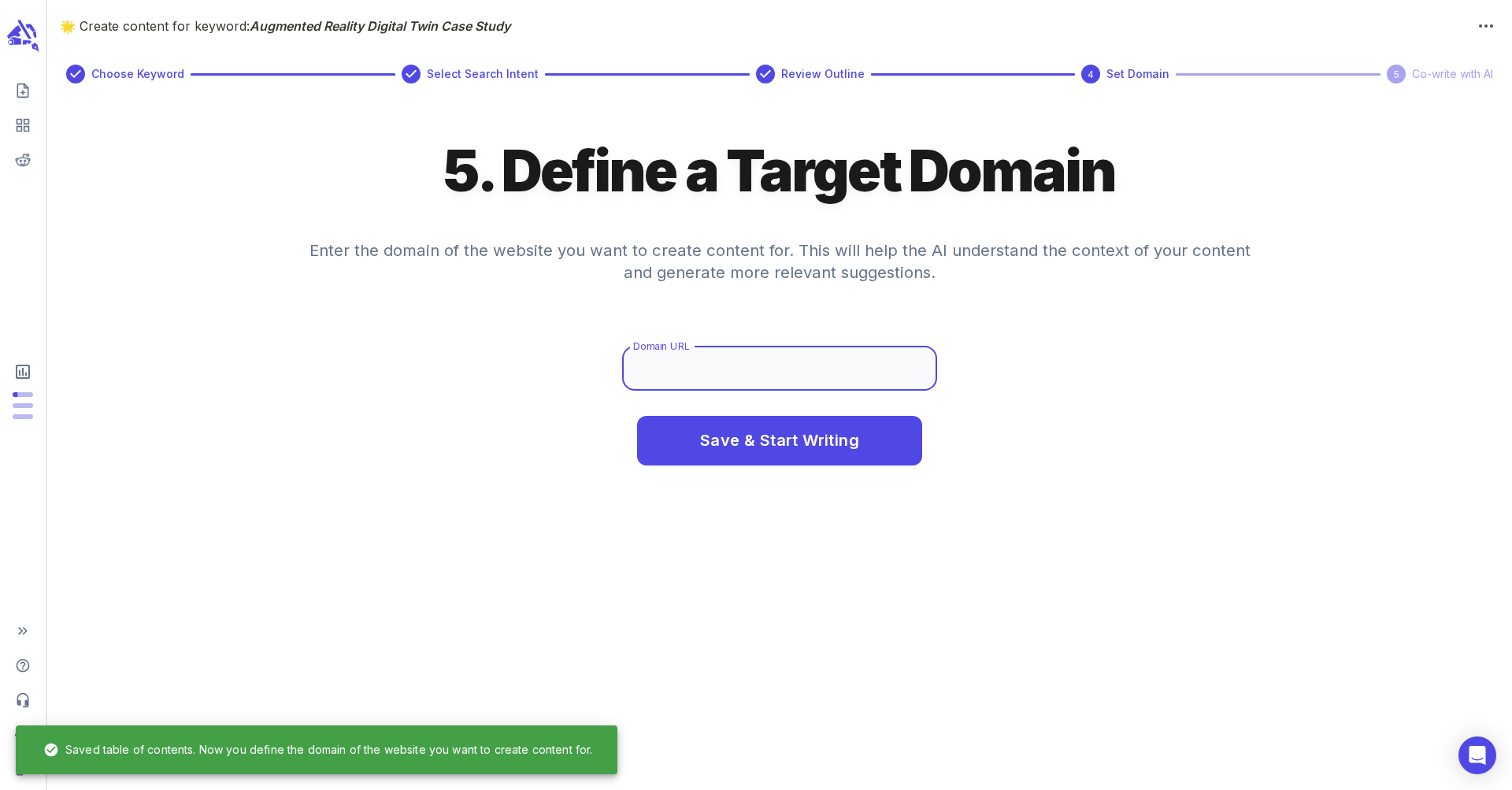
click at [758, 361] on input "Domain URL" at bounding box center [779, 369] width 315 height 44
type input "[DOMAIN_NAME]"
click at [637, 416] on button "Save & Start Writing" at bounding box center [780, 441] width 285 height 50
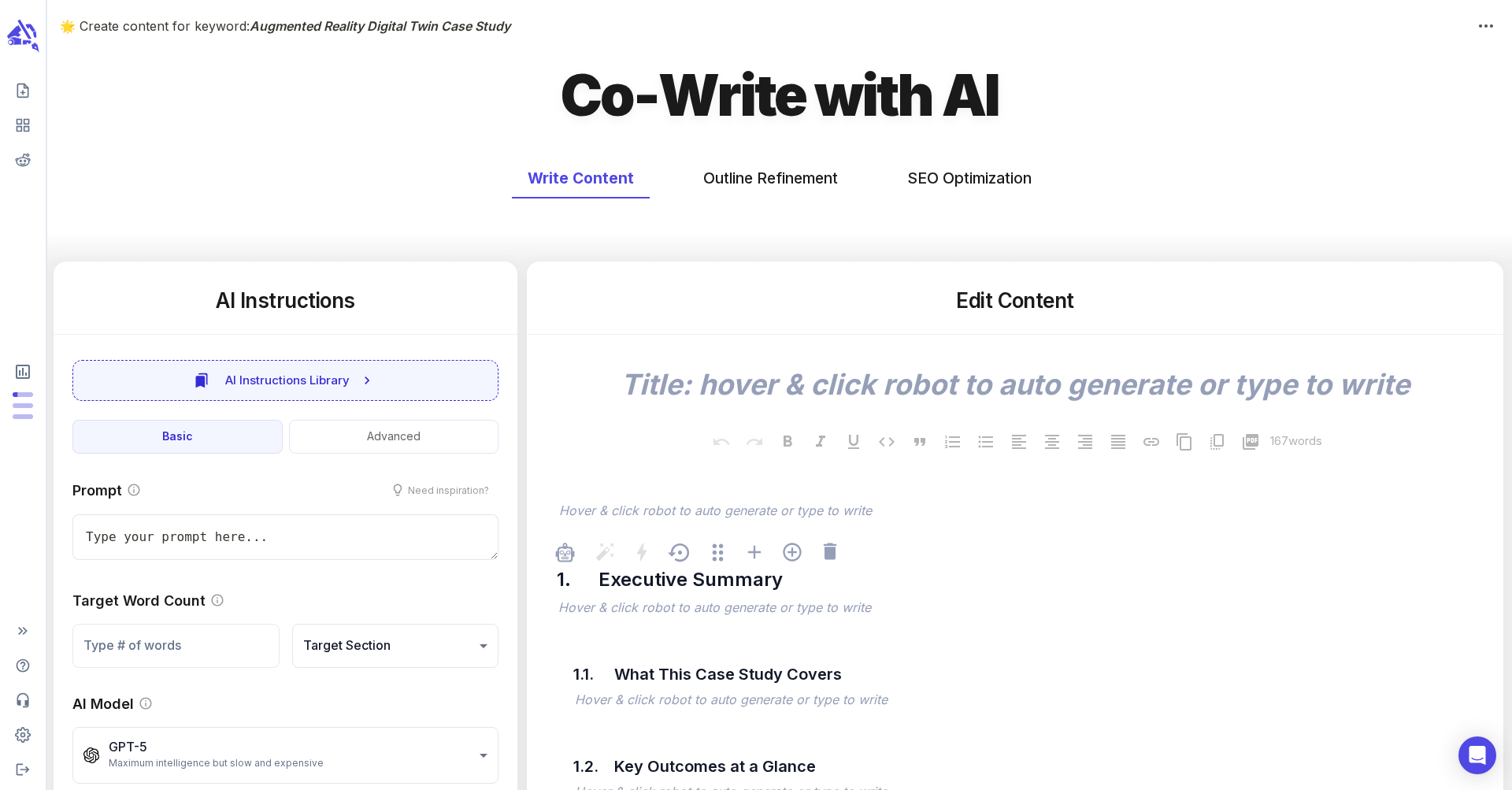
type textarea "x"
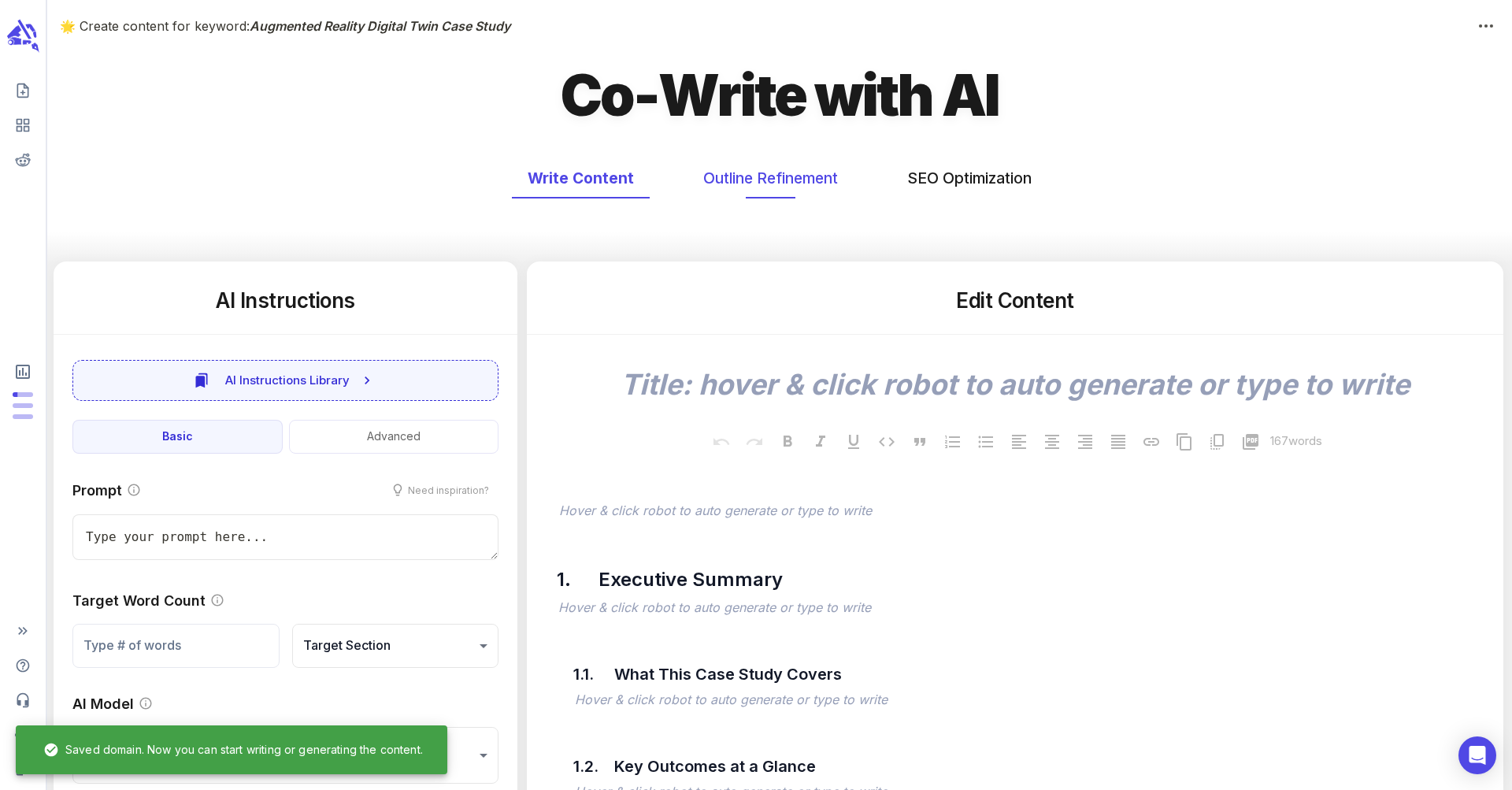
click at [770, 196] on button "Outline Refinement" at bounding box center [771, 179] width 167 height 42
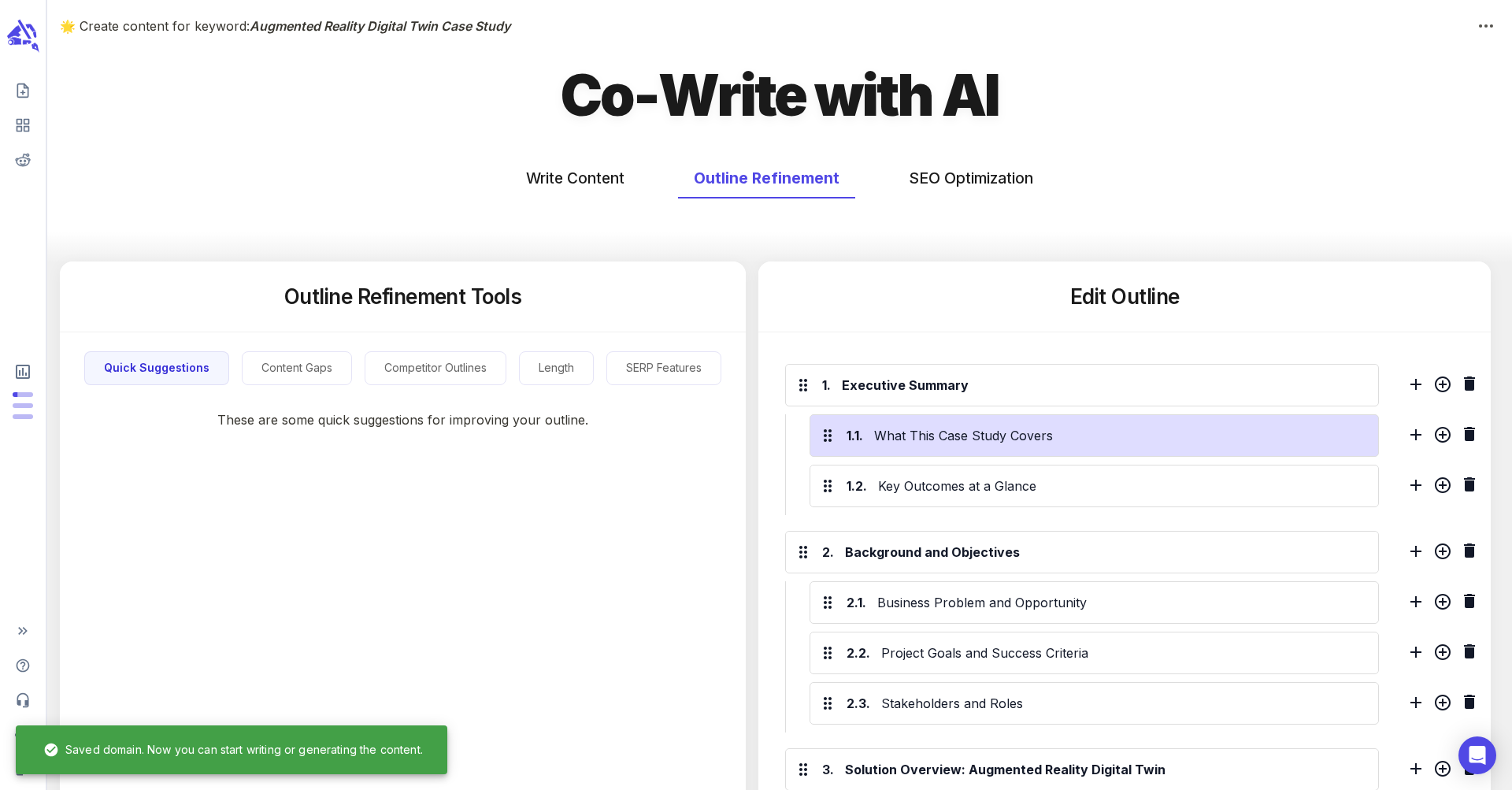
scroll to position [20, 0]
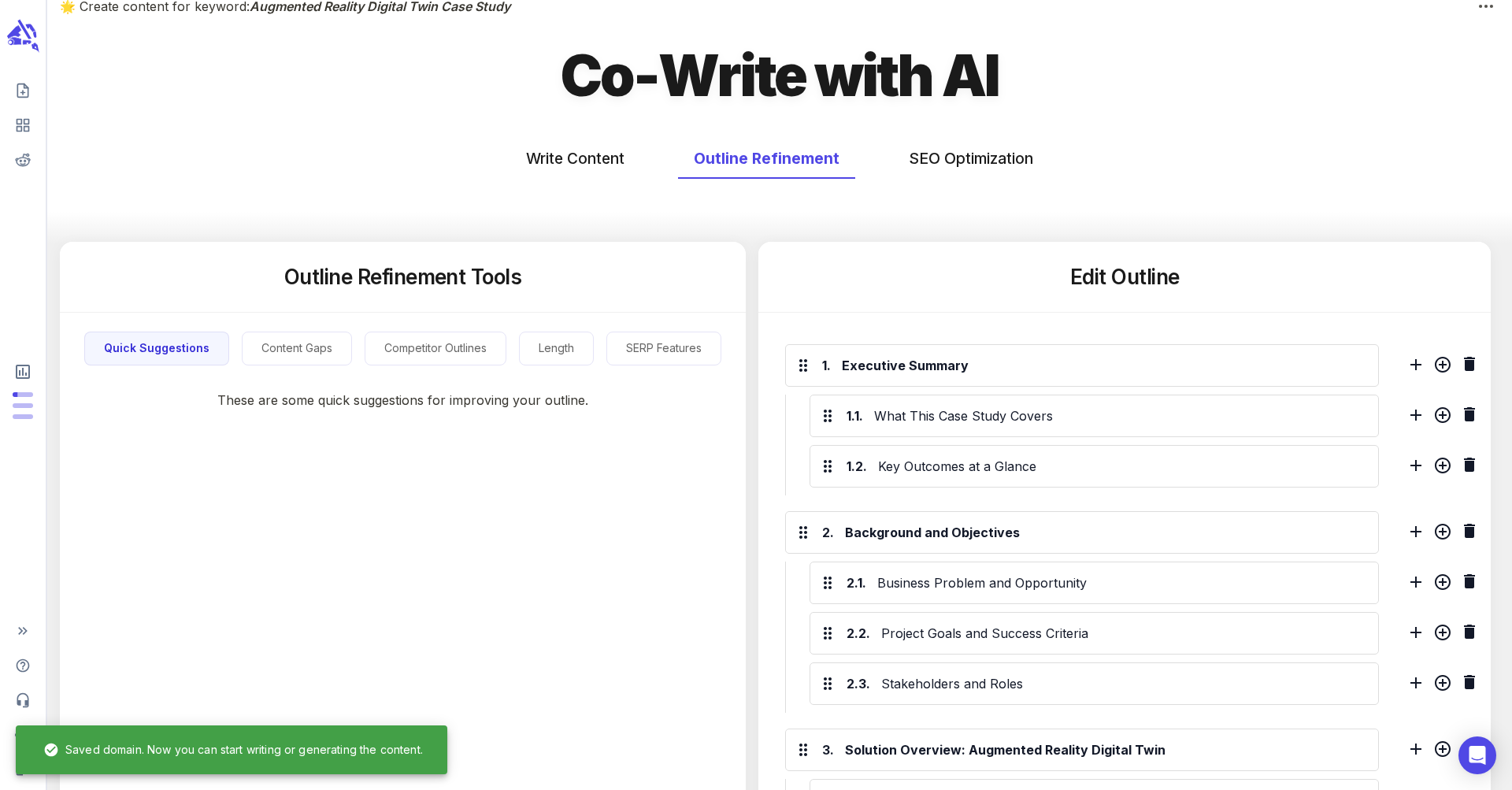
click at [569, 141] on button "Write Content" at bounding box center [575, 159] width 130 height 42
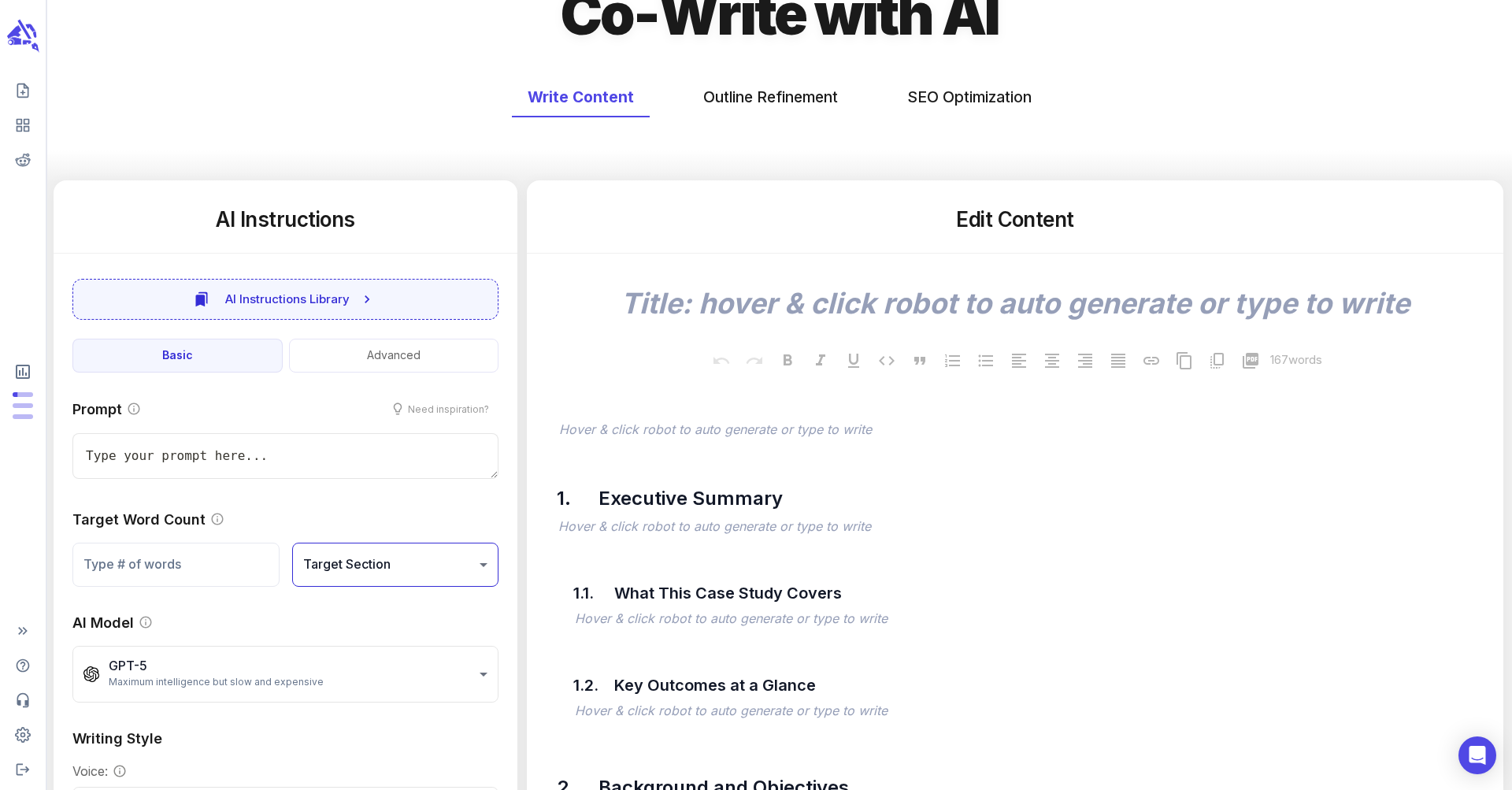
scroll to position [177, 0]
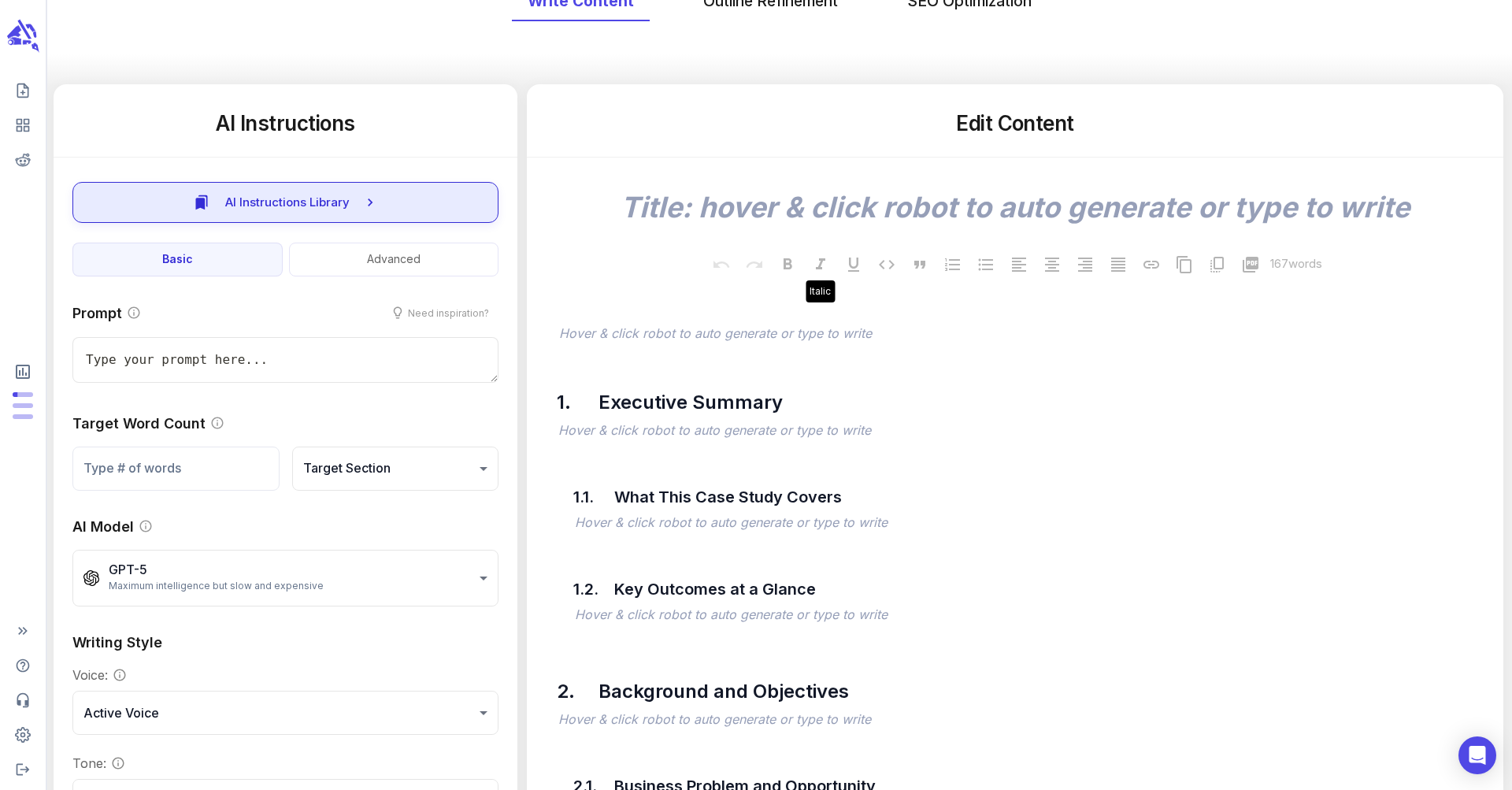
click at [314, 213] on button "AI Instructions Library" at bounding box center [285, 202] width 426 height 41
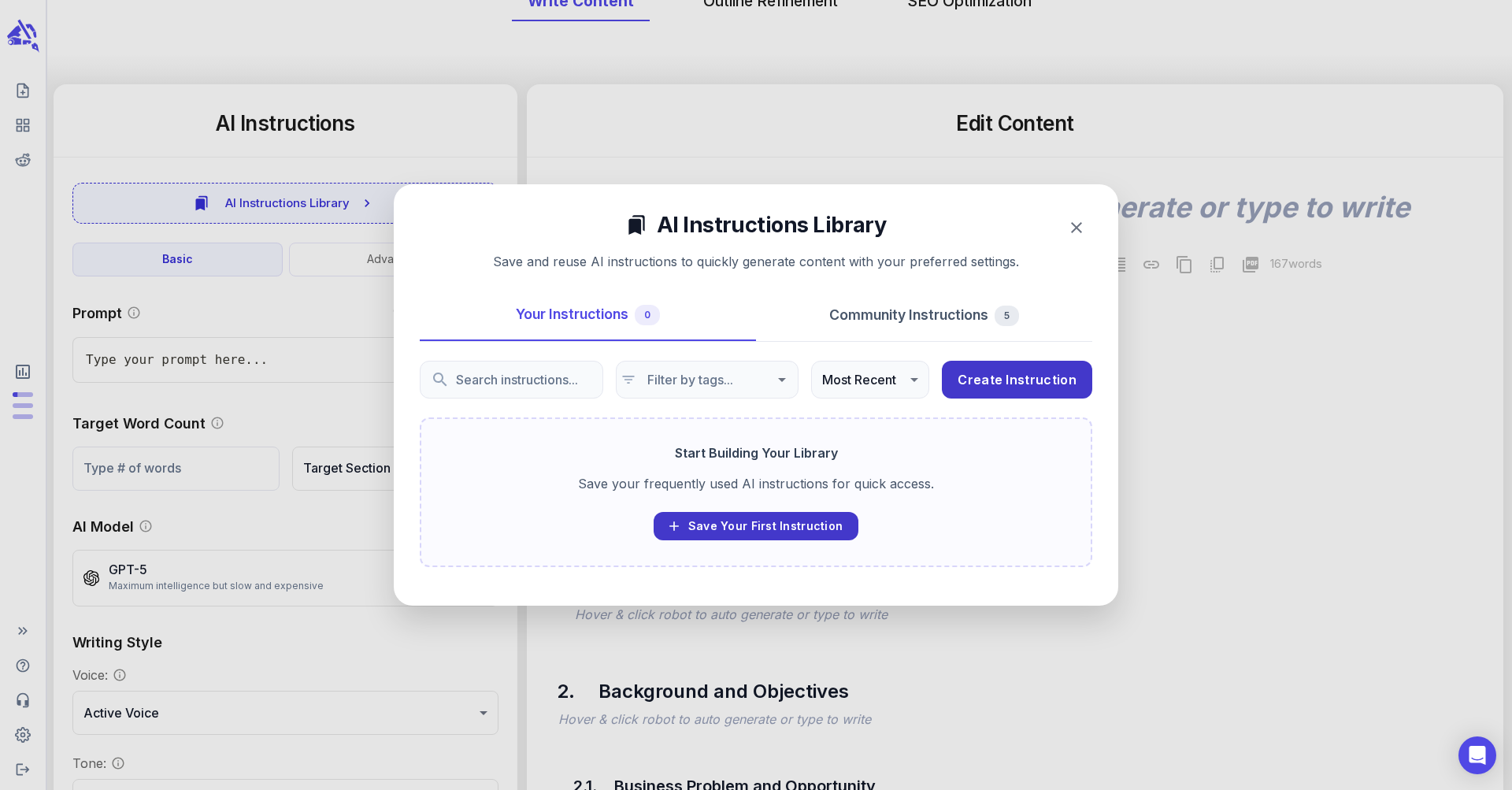
click at [773, 105] on div at bounding box center [756, 395] width 1512 height 790
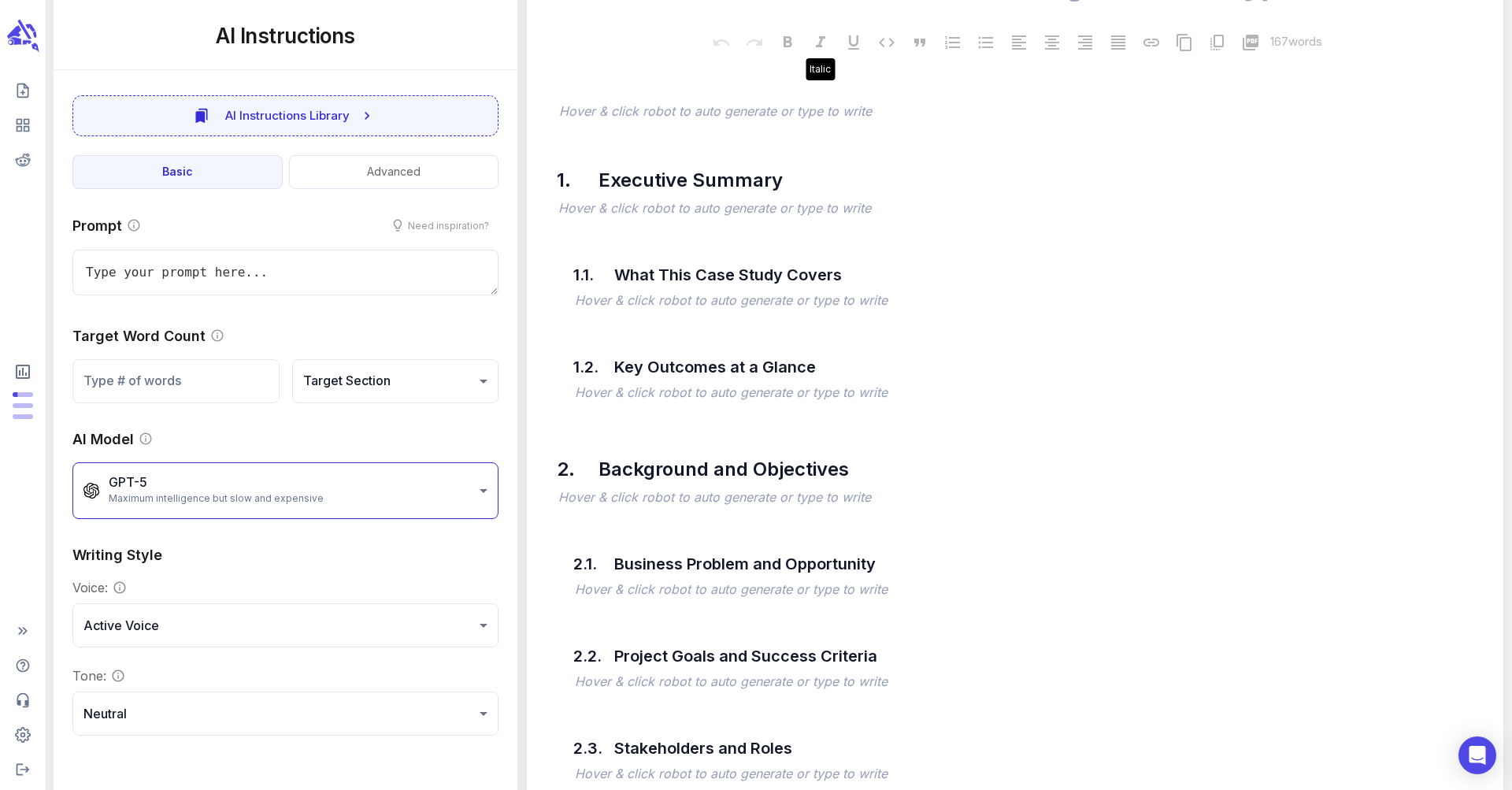
scroll to position [75, 0]
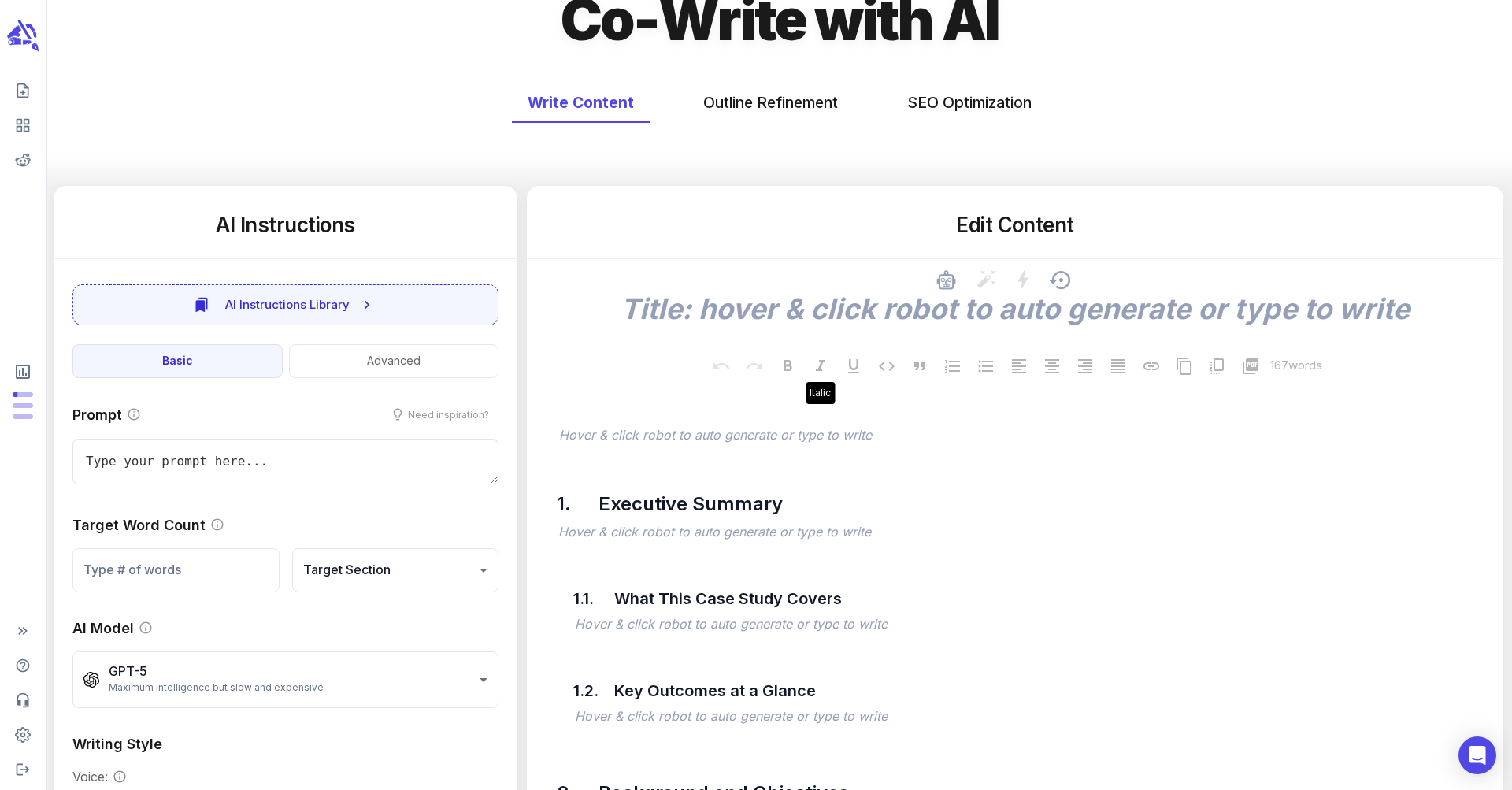
click at [814, 312] on textarea at bounding box center [1015, 308] width 951 height 34
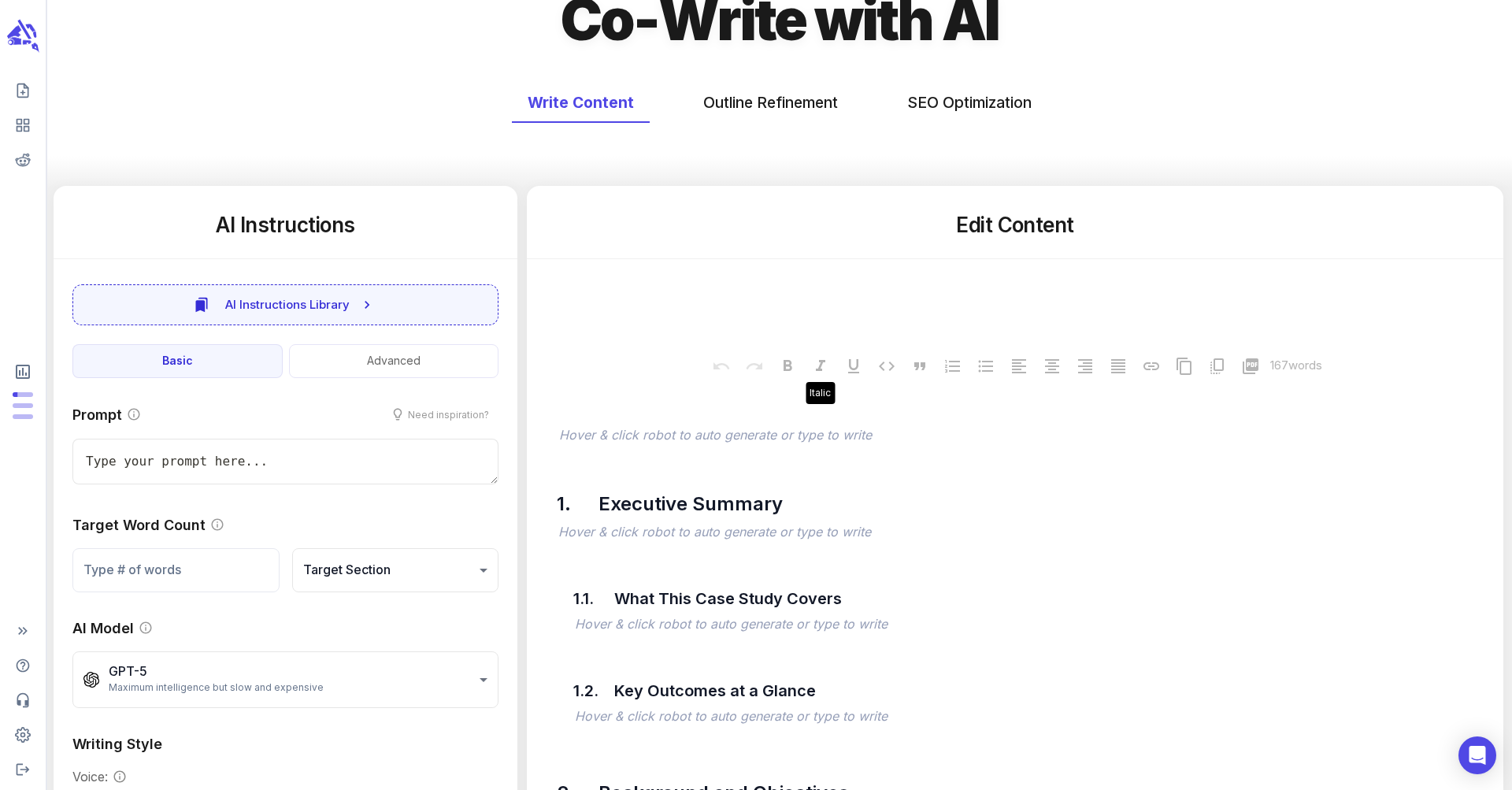
click at [892, 151] on div "Write Content Outline Refinement SEO Optimization" at bounding box center [779, 128] width 1465 height 118
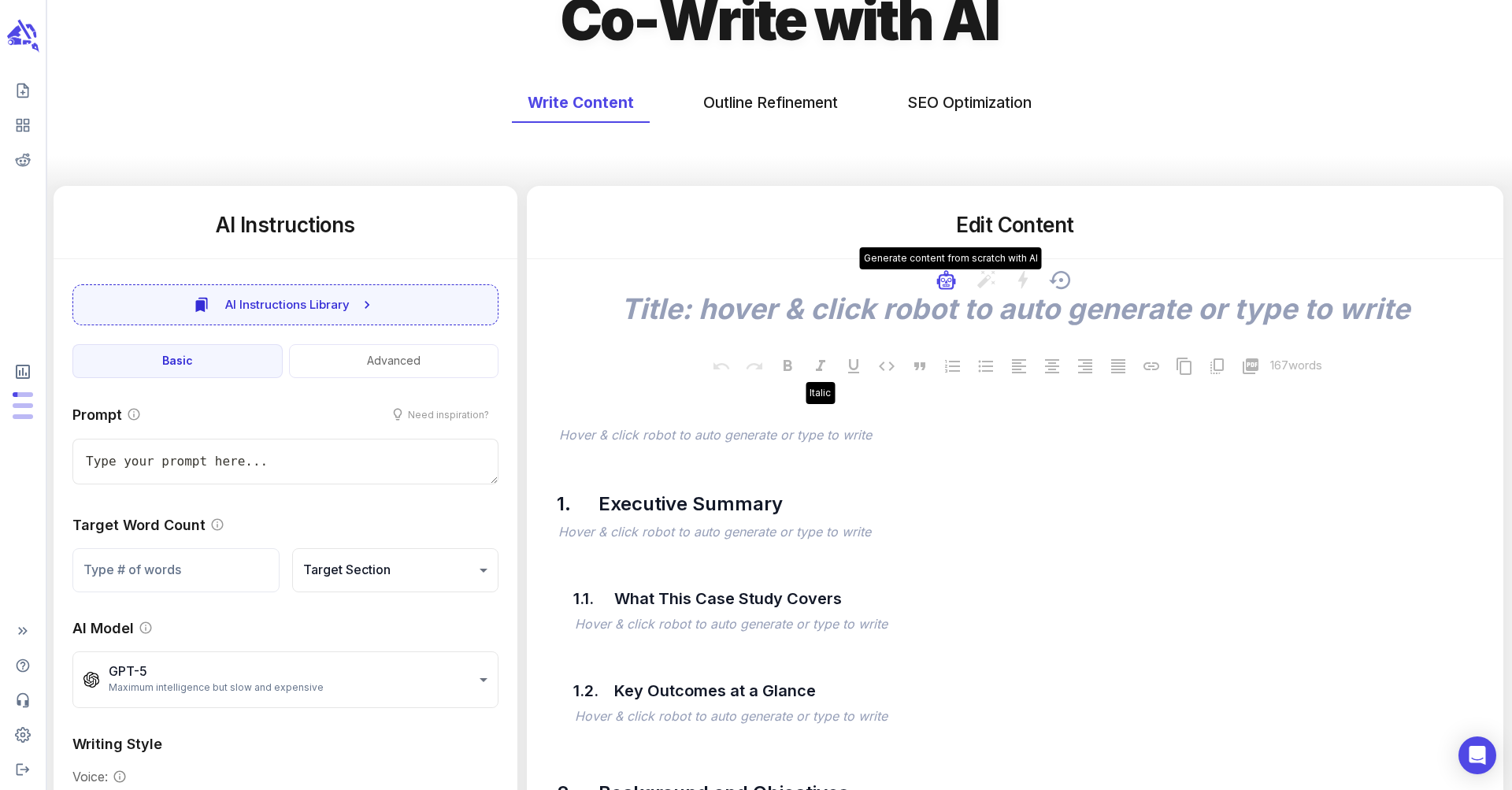
click at [952, 284] on icon "button" at bounding box center [947, 280] width 19 height 19
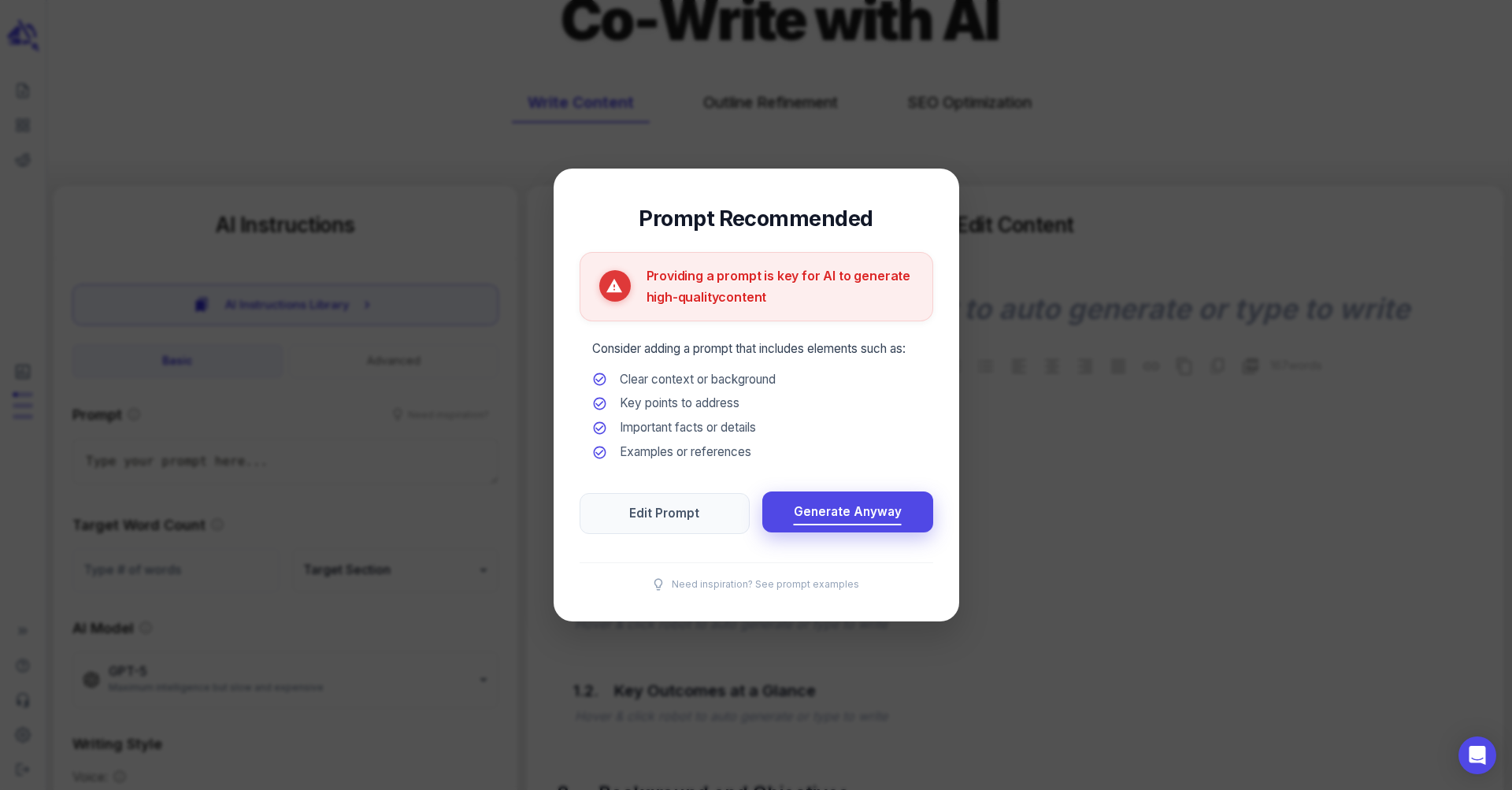
click at [814, 510] on span "Generate Anyway" at bounding box center [847, 513] width 108 height 22
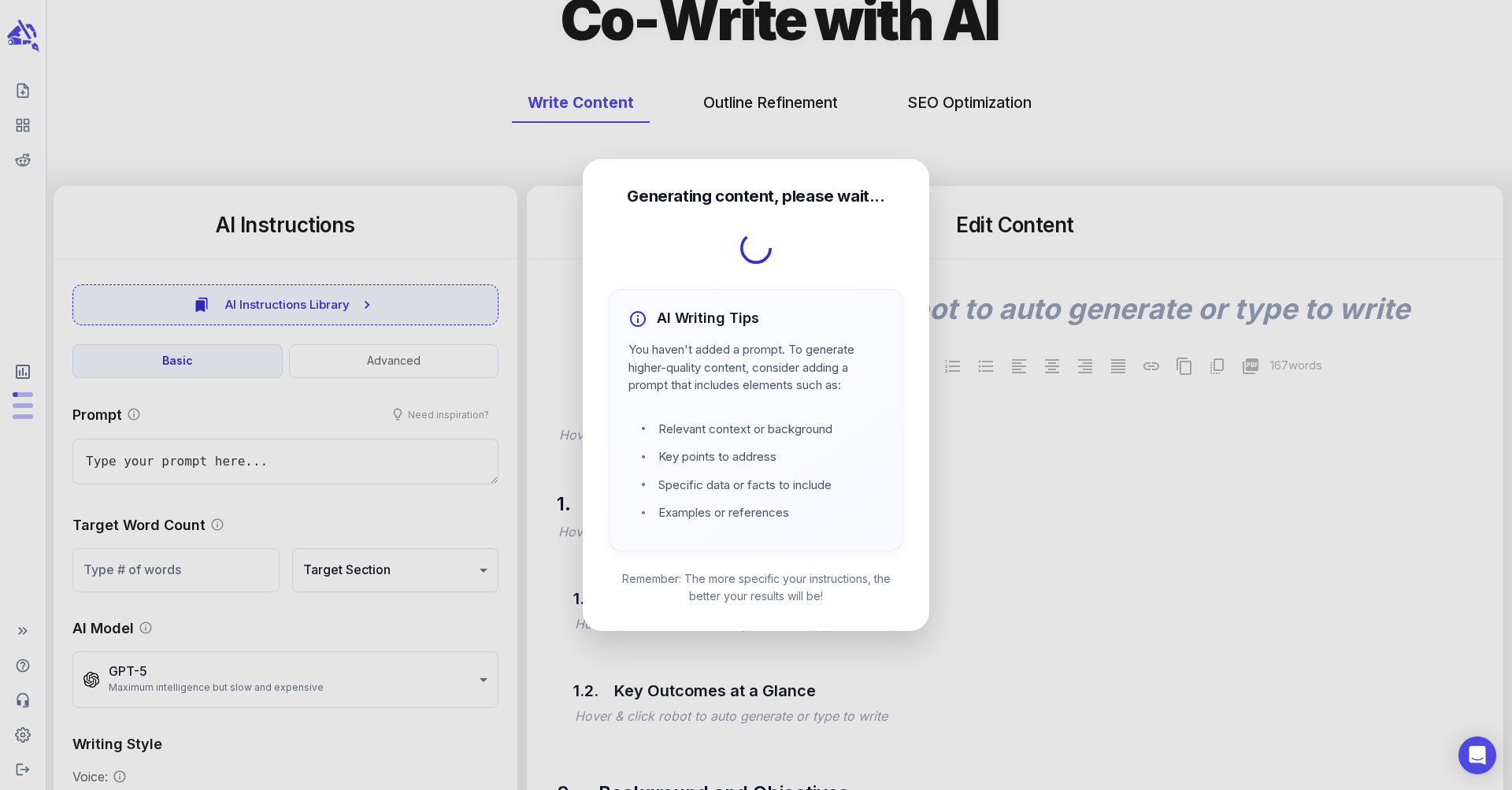
type textarea "x"
type textarea "Augmented Reality Digital Twin Case Study: From Pilot to ROI"
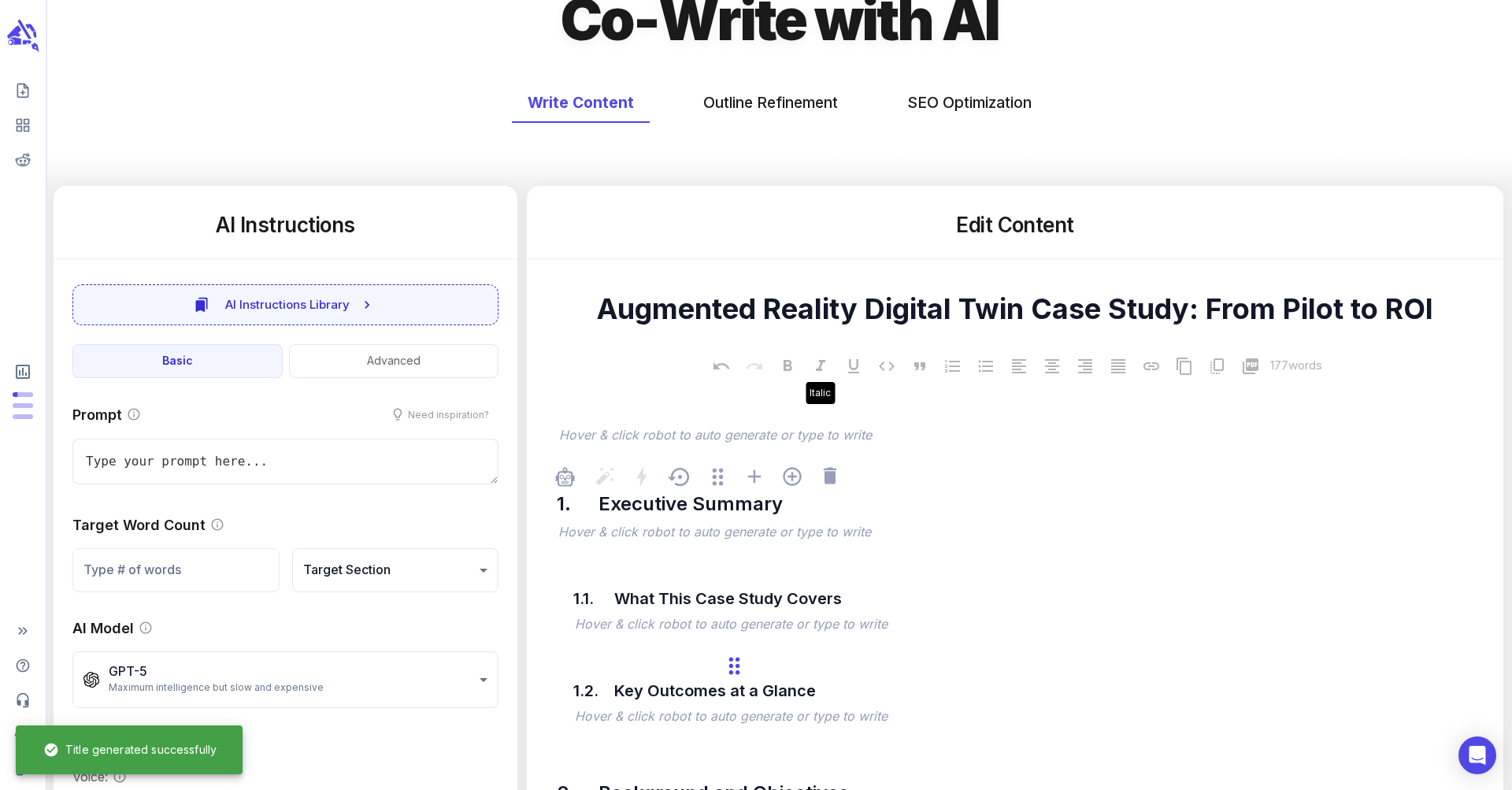
scroll to position [237, 0]
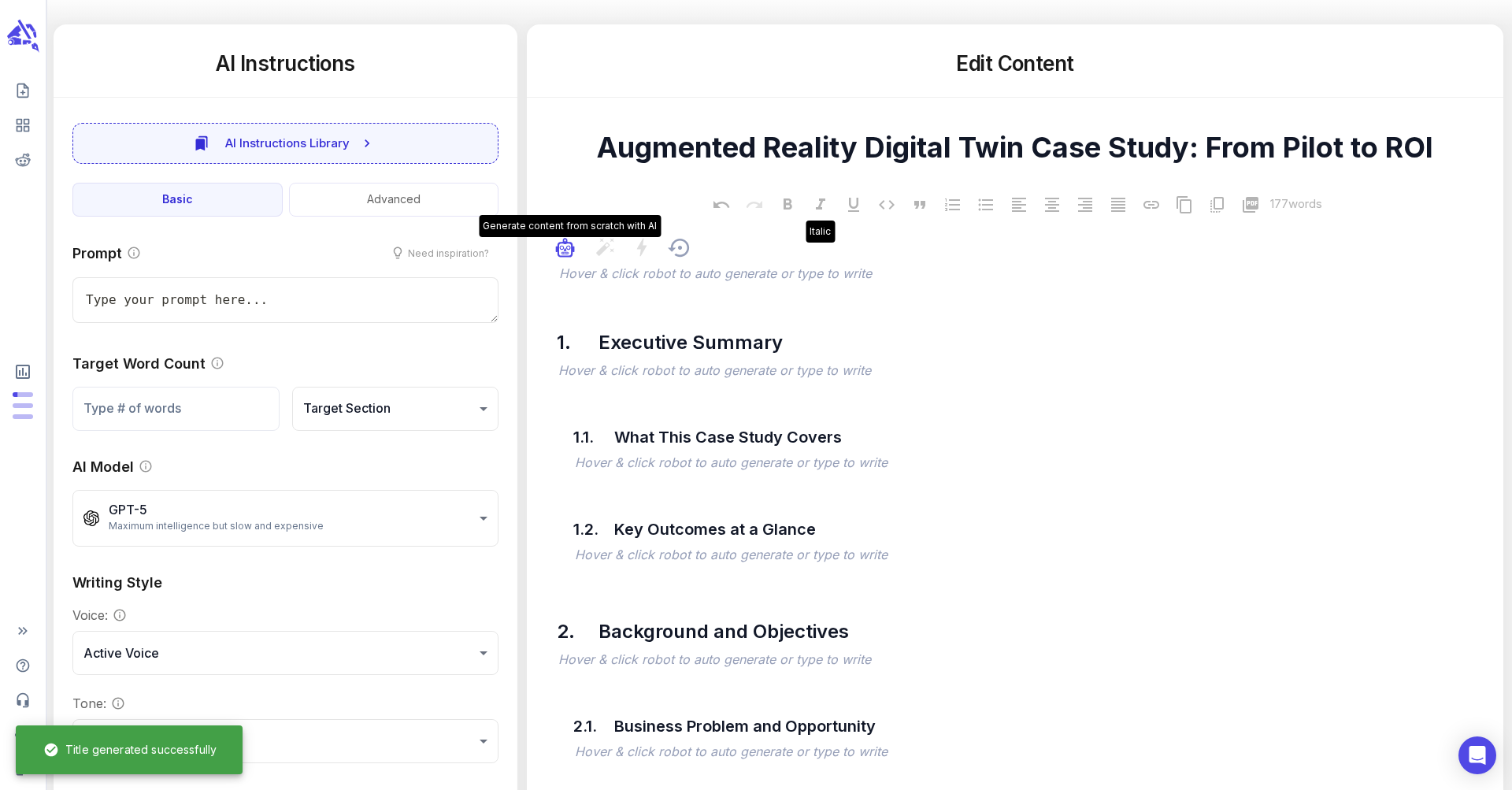
click at [560, 248] on icon "button" at bounding box center [562, 248] width 5 height 5
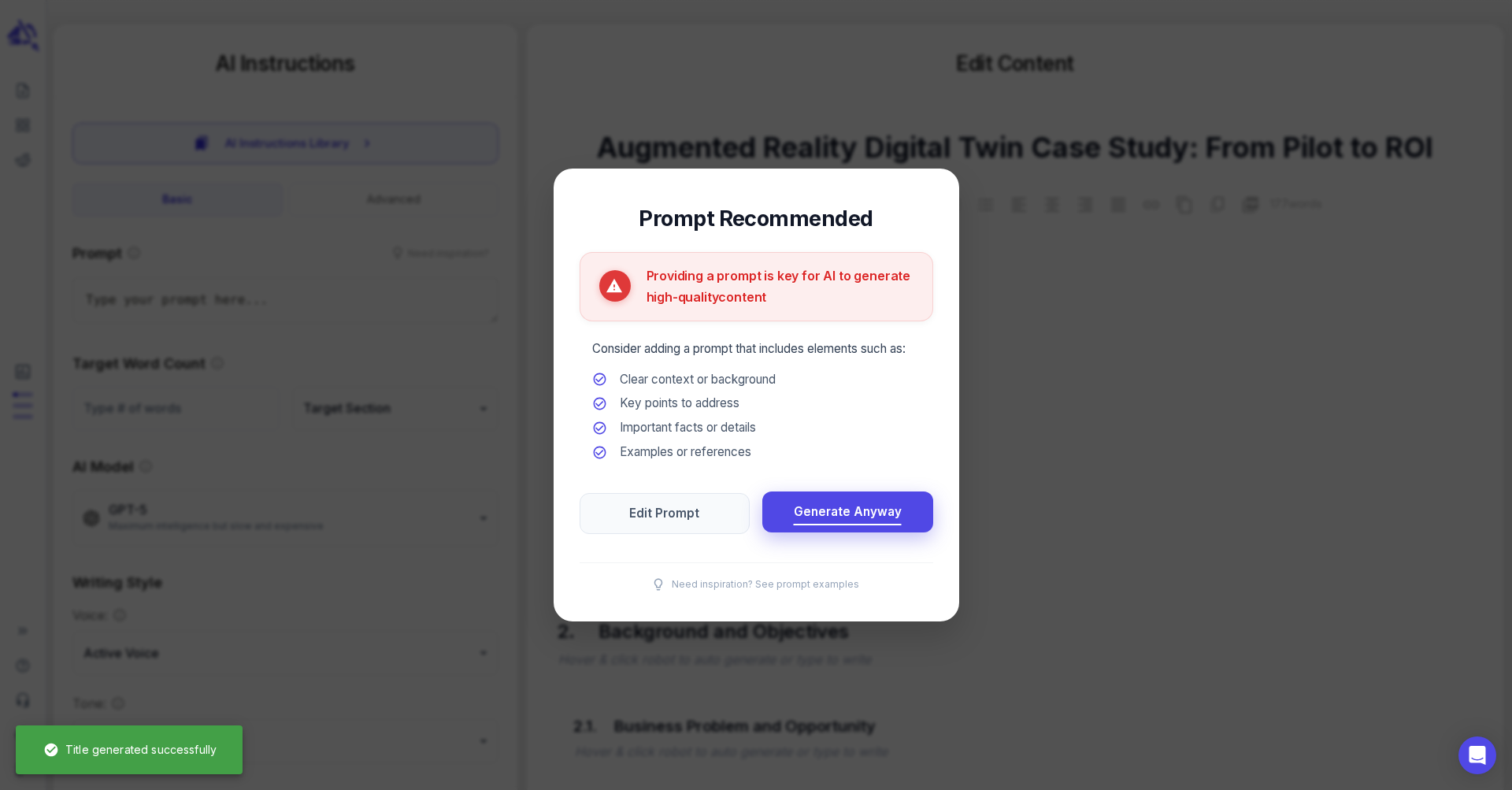
click at [832, 512] on span "Generate Anyway" at bounding box center [847, 513] width 108 height 22
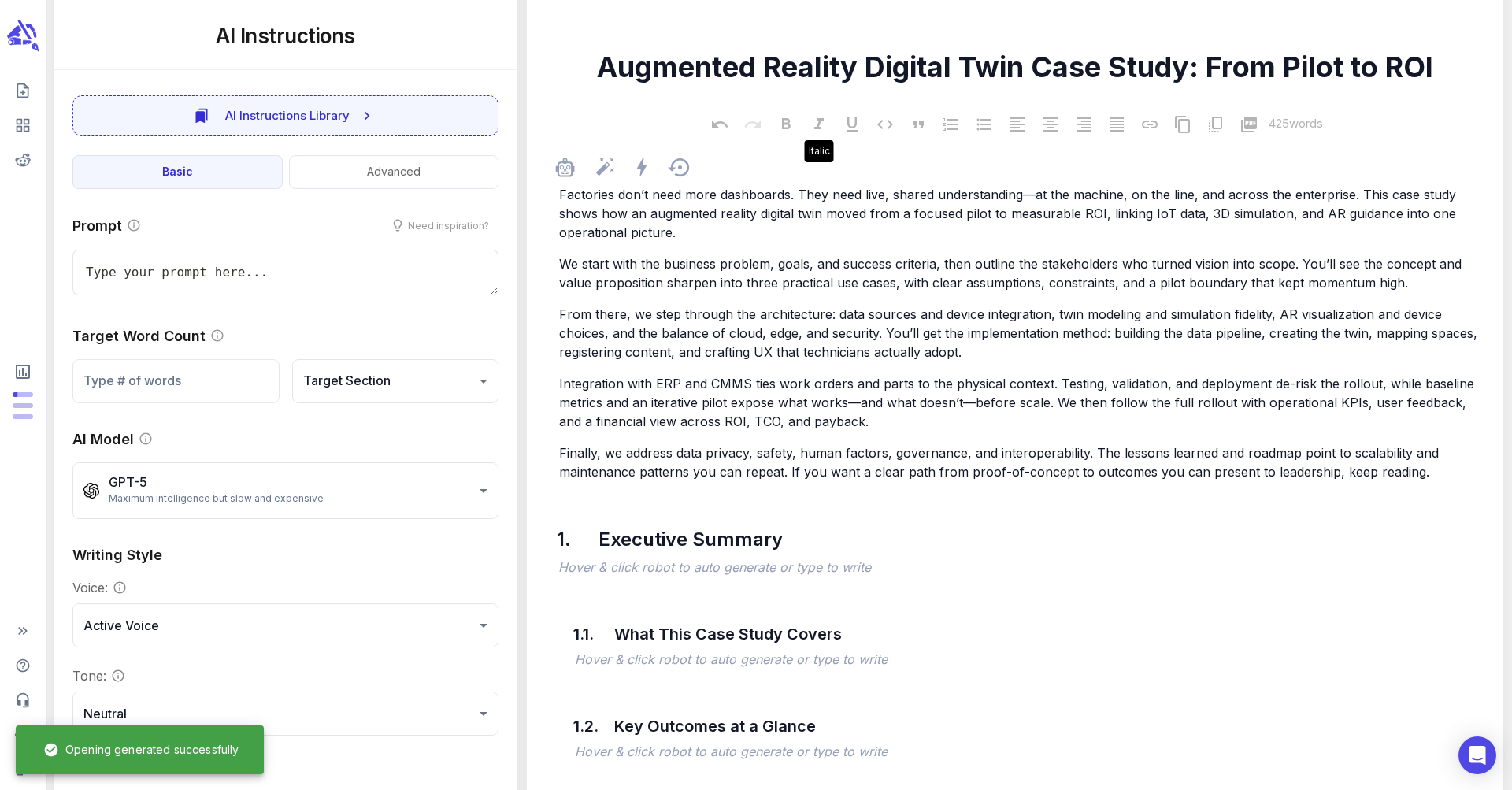
scroll to position [337, 0]
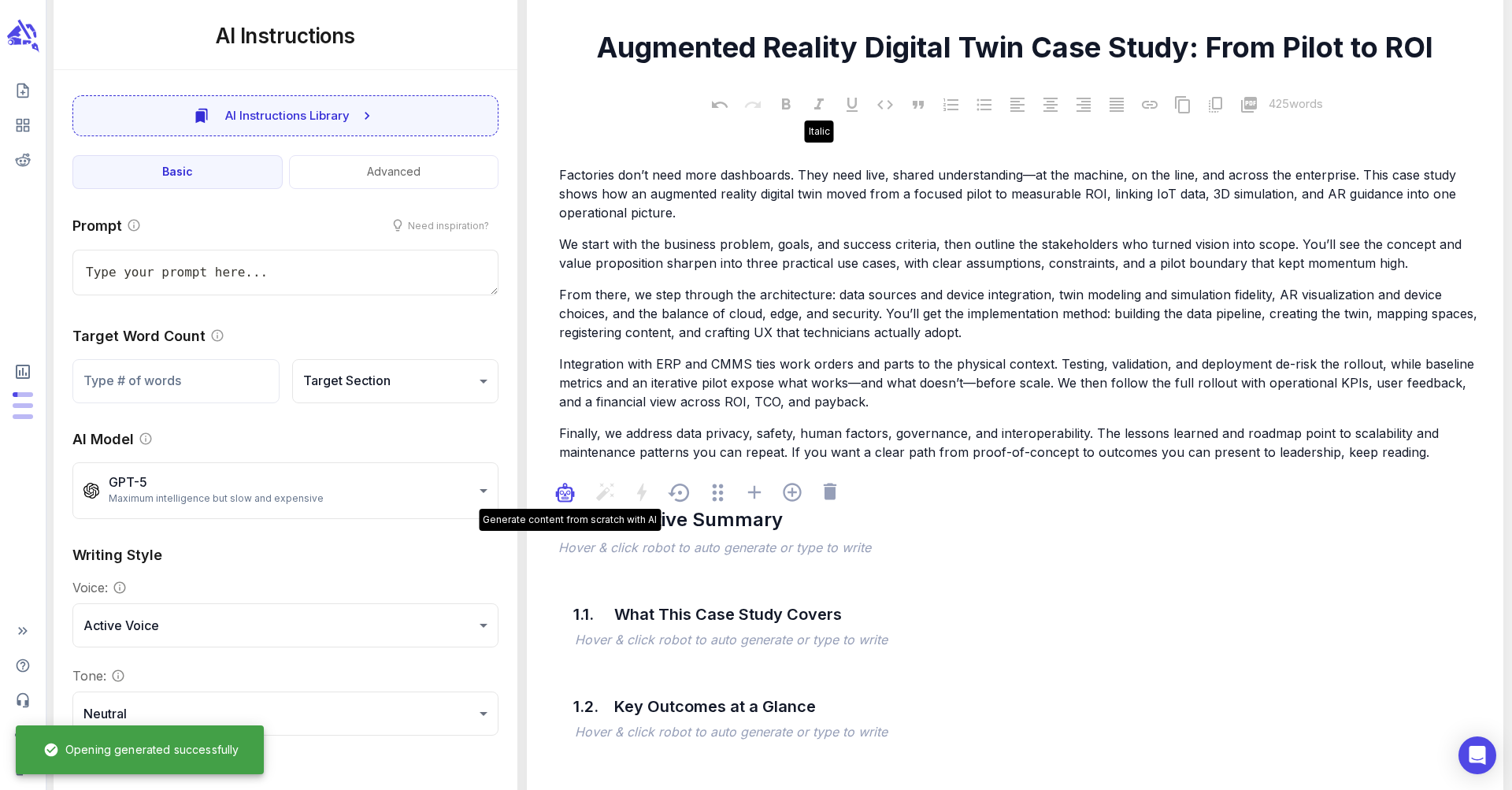
click at [561, 488] on icon "button" at bounding box center [565, 493] width 19 height 19
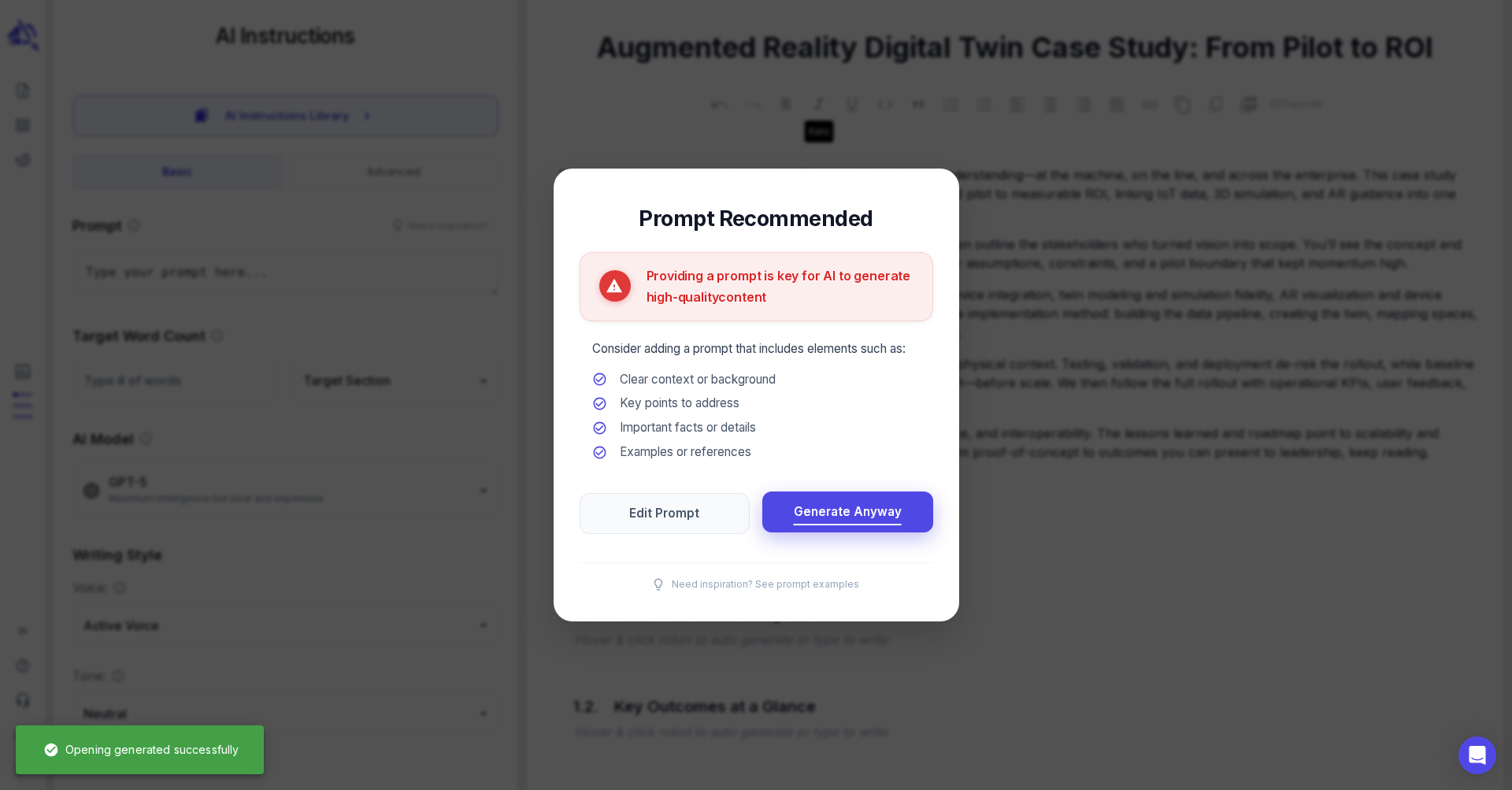
click at [838, 510] on span "Generate Anyway" at bounding box center [847, 513] width 108 height 22
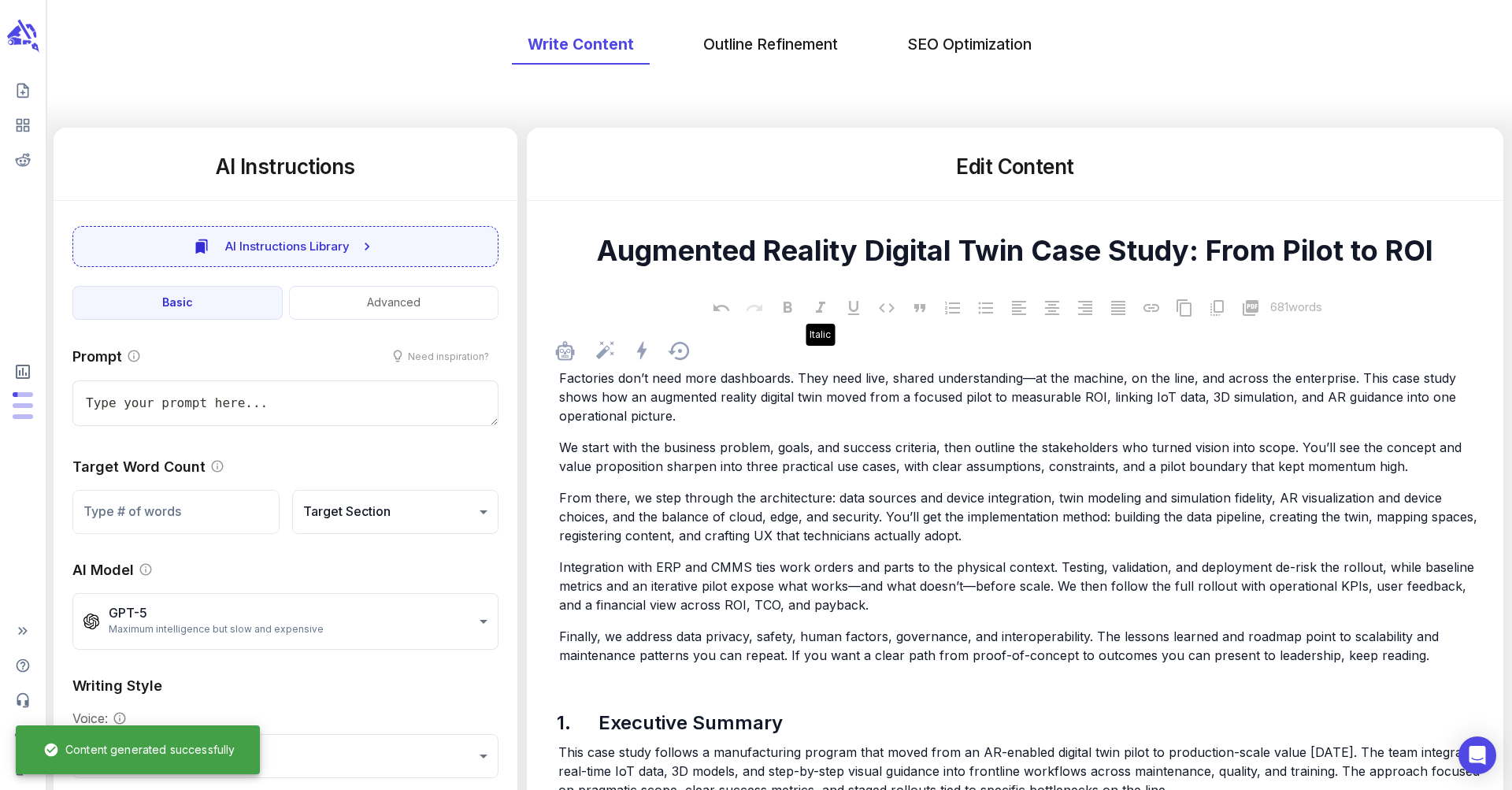
scroll to position [215, 0]
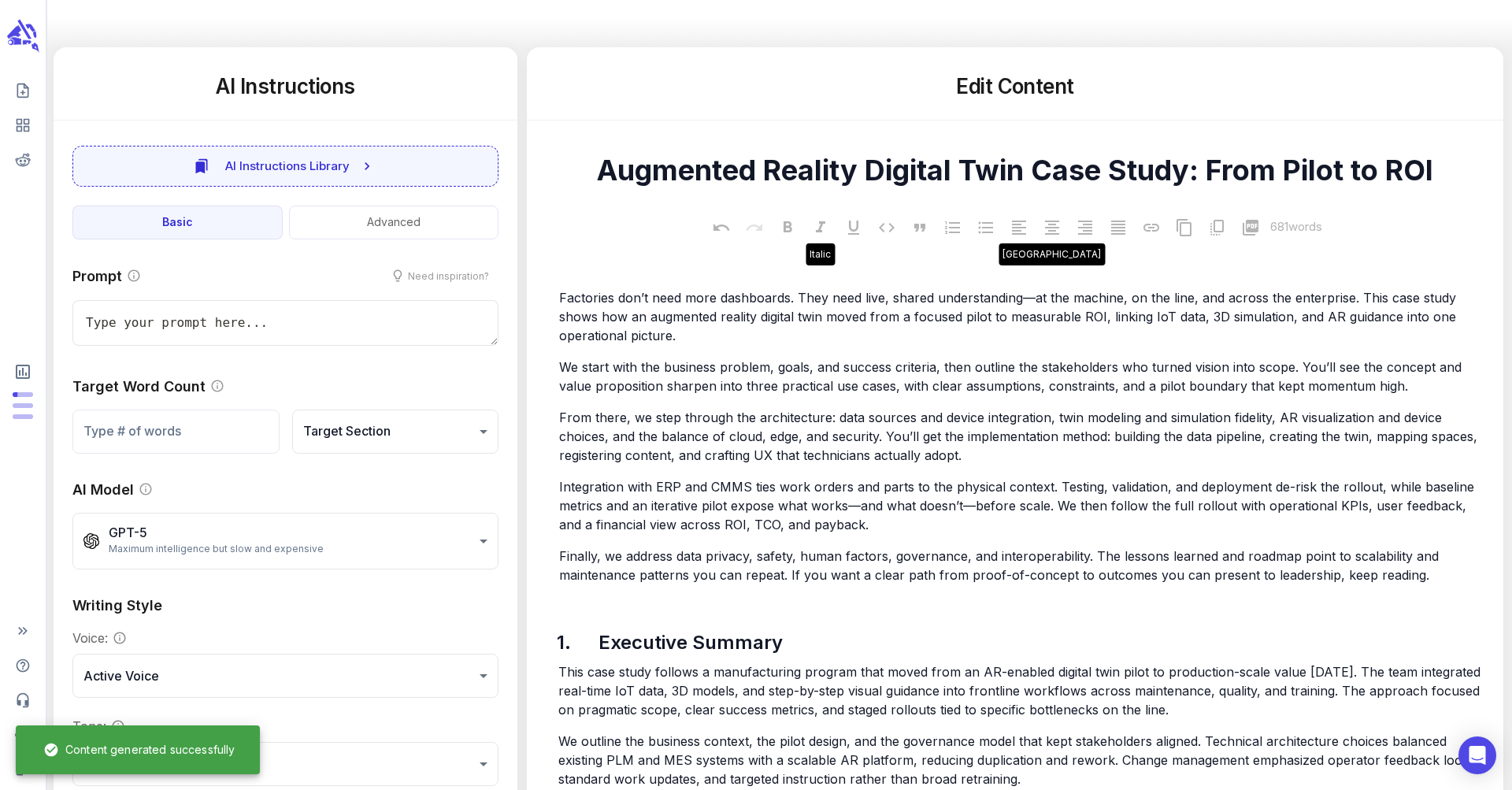
type textarea "x"
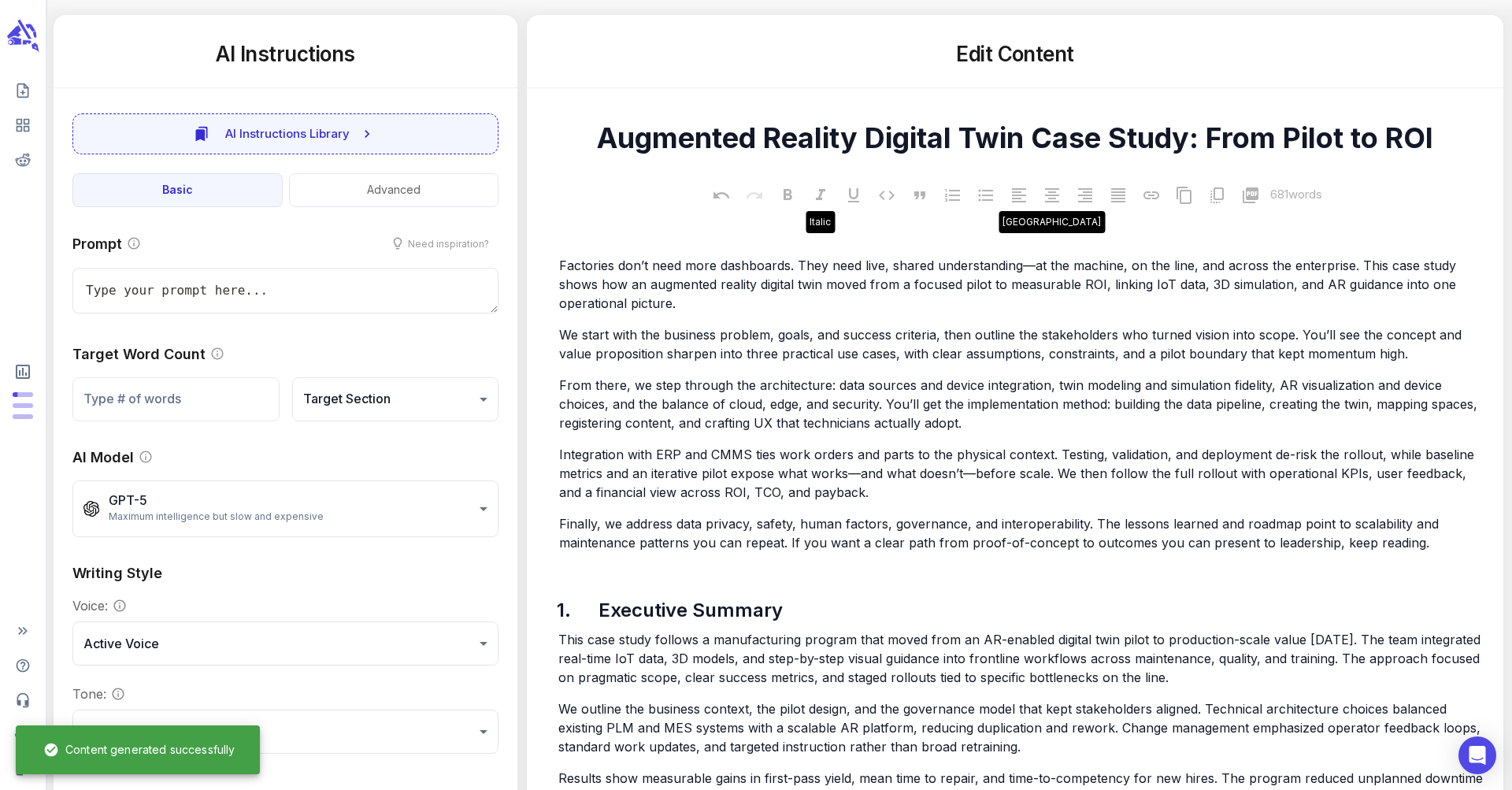
scroll to position [0, 0]
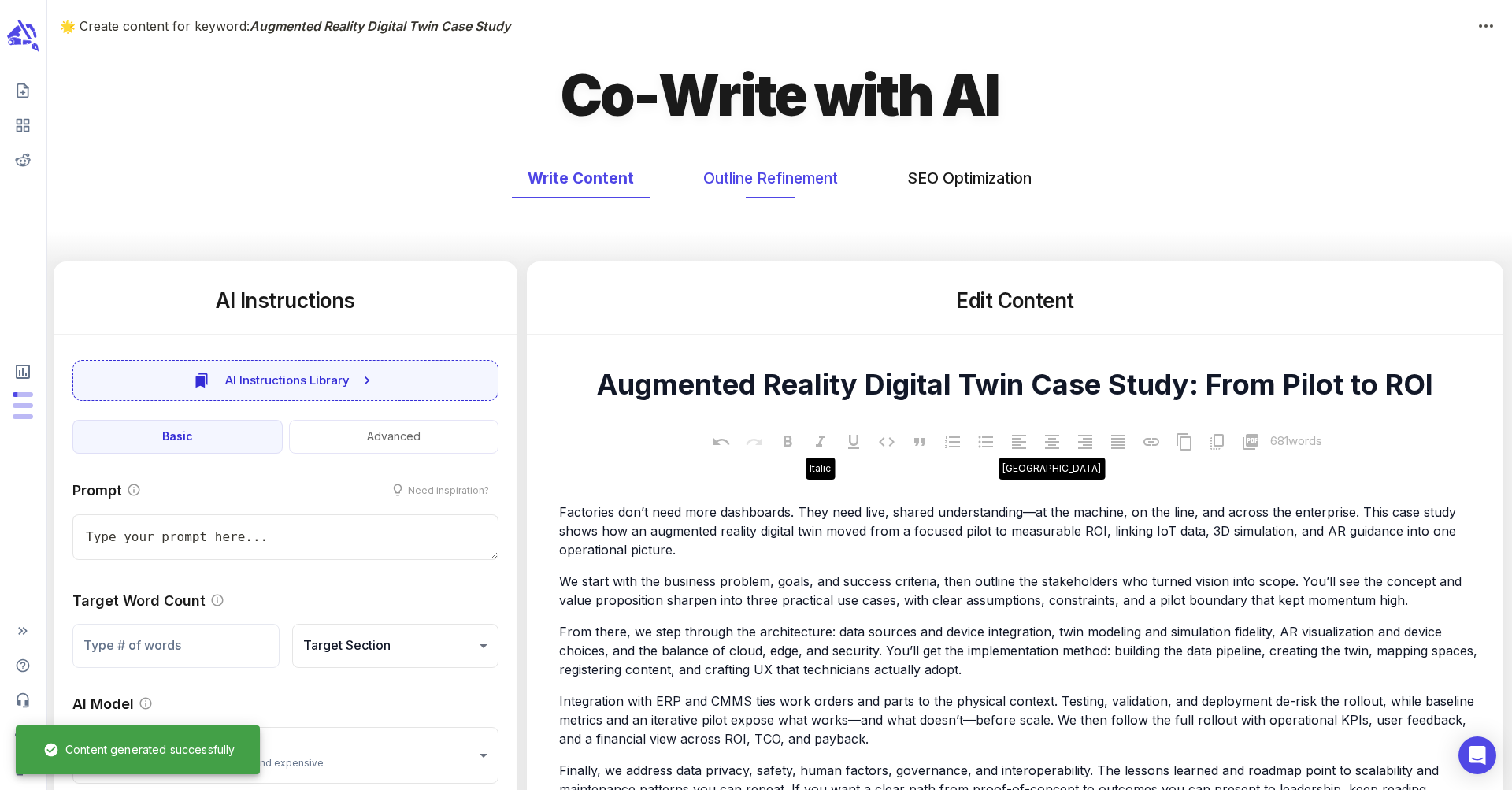
click at [718, 174] on button "Outline Refinement" at bounding box center [771, 179] width 167 height 42
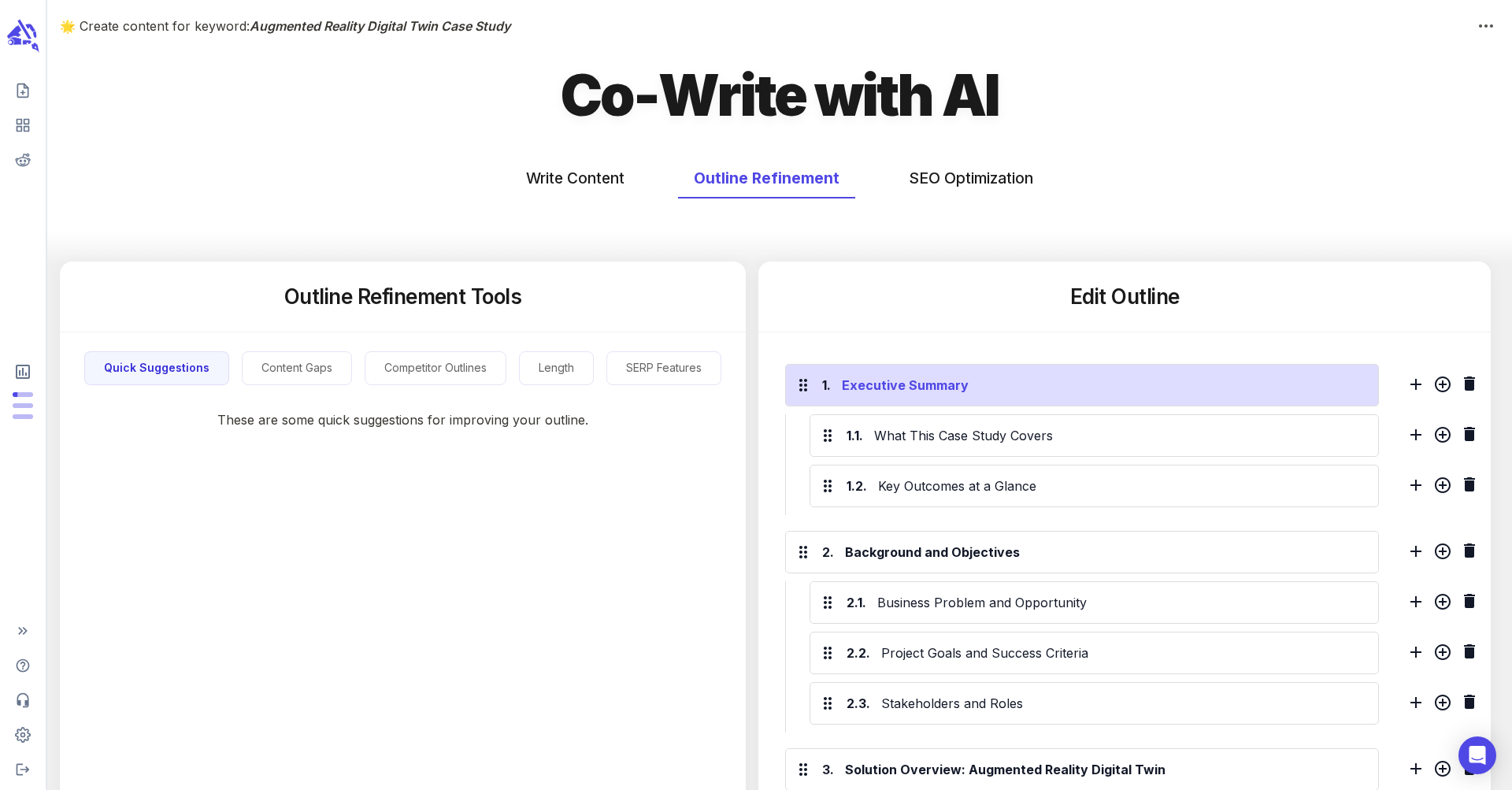
click at [1058, 391] on div "Executive Summary" at bounding box center [1103, 385] width 529 height 25
copy div "Executive Summary"
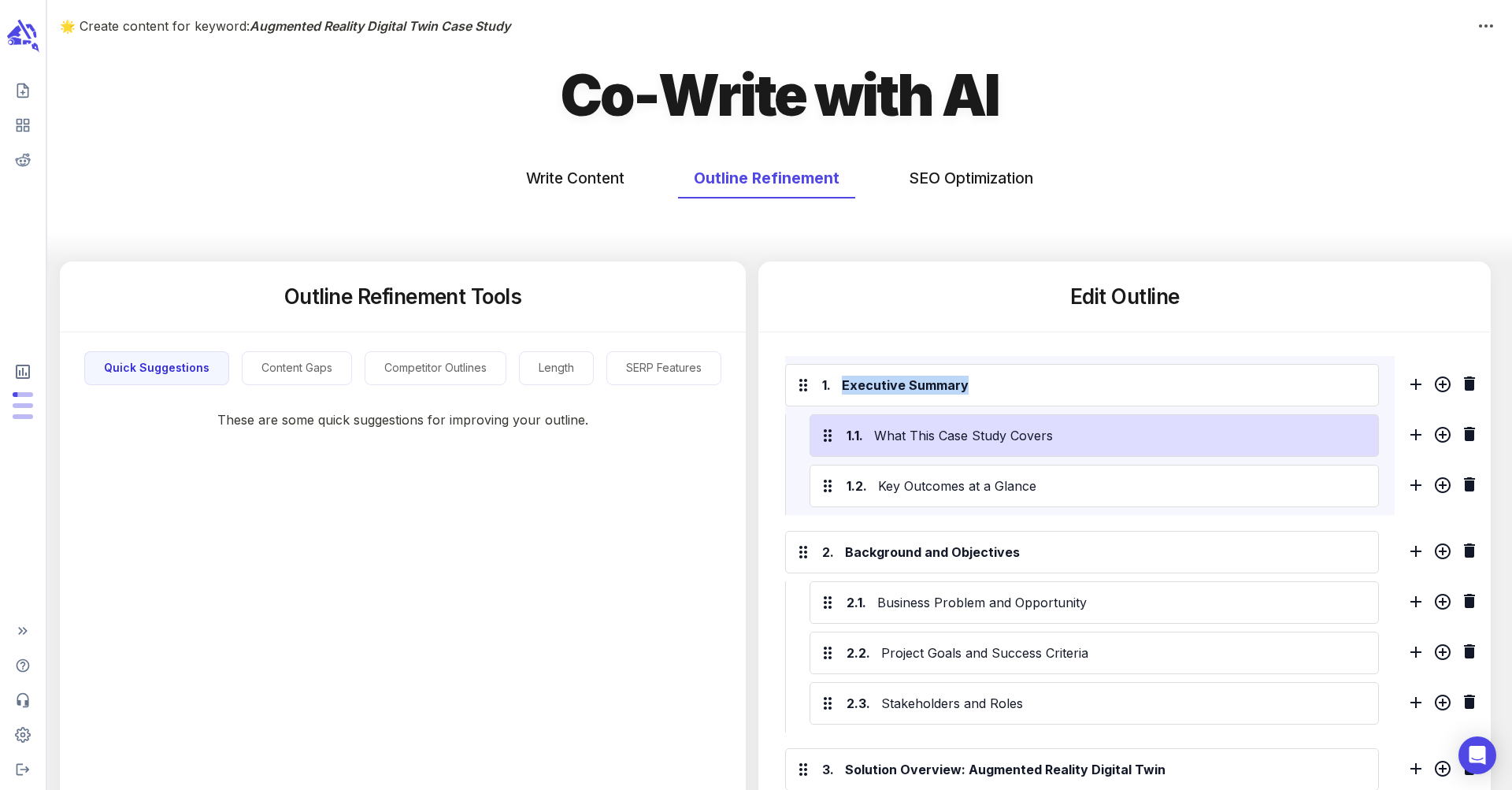
copy div "Executive Summary"
